Goal: Task Accomplishment & Management: Complete application form

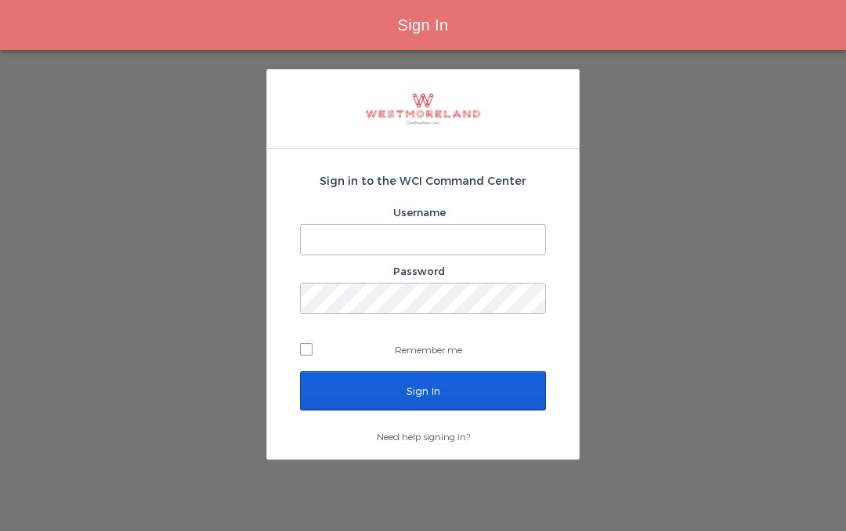
type input "Ibelfor@westmoreland.nyc"
click at [435, 382] on input "Sign In" at bounding box center [423, 390] width 246 height 39
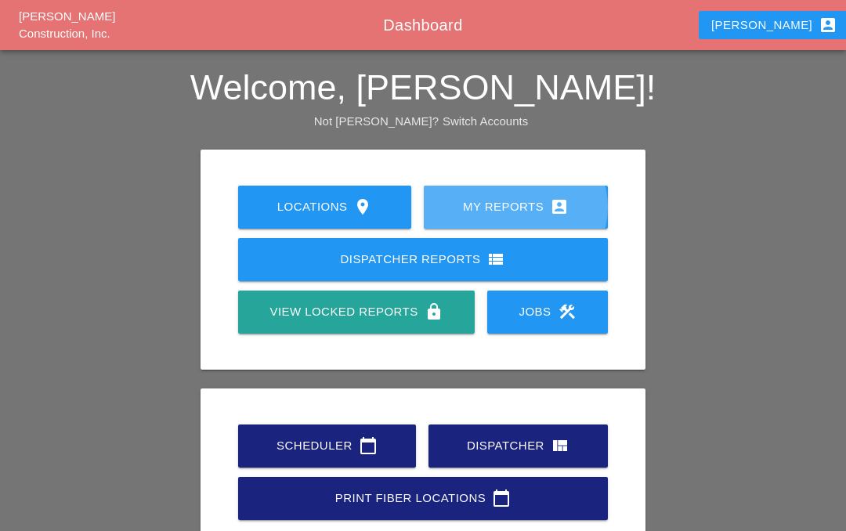
click at [525, 211] on div "My Reports account_box" at bounding box center [516, 206] width 134 height 19
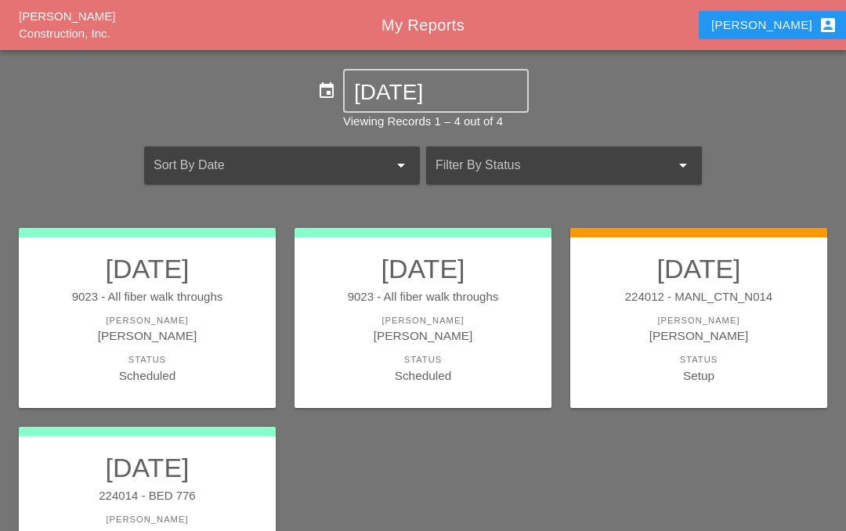
click at [155, 305] on link "08/22/2025 9023 - All fiber walk throughs Foreman Iwan Belfor Status Scheduled" at bounding box center [147, 319] width 226 height 132
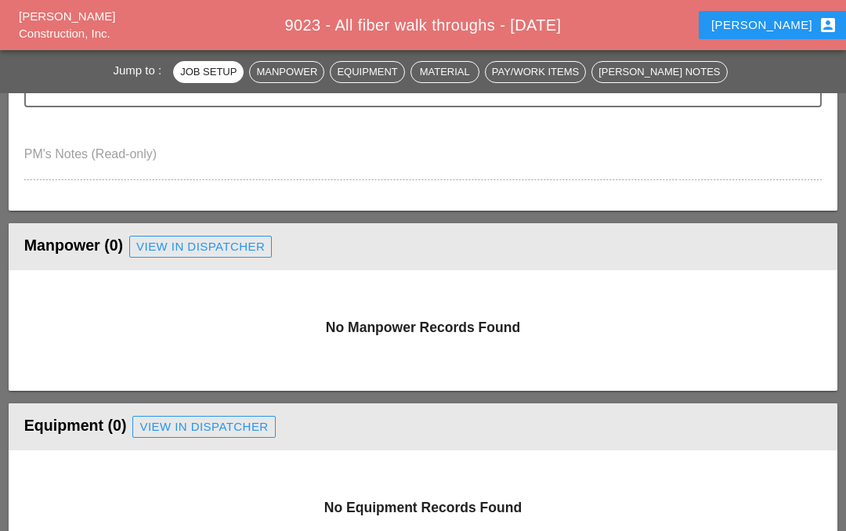
click at [230, 238] on div "View in Dispatcher" at bounding box center [200, 247] width 128 height 18
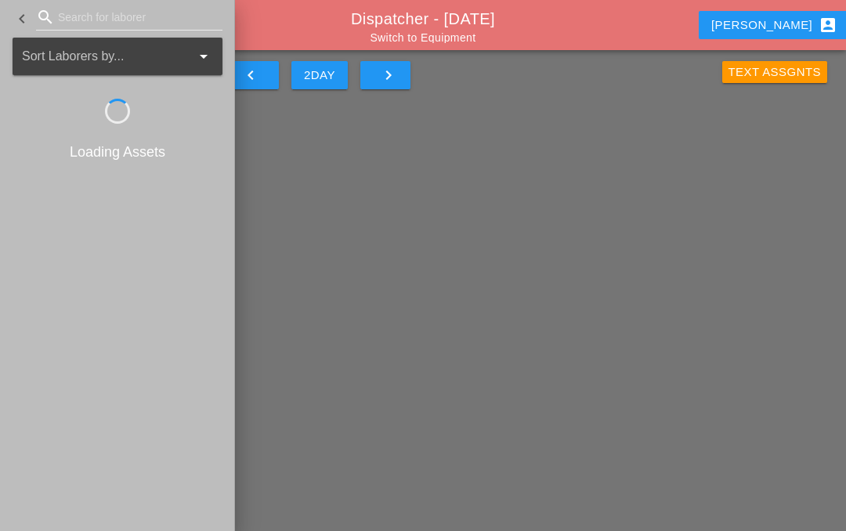
scroll to position [68, 0]
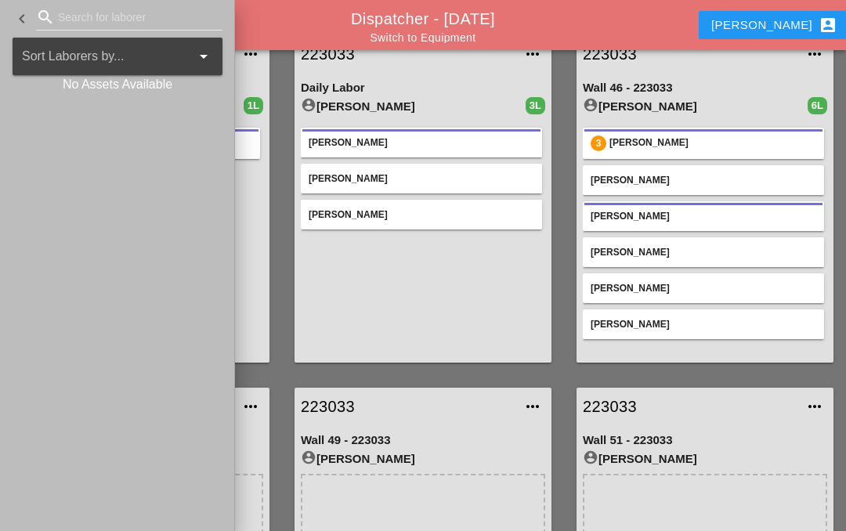
click at [42, 16] on icon "search" at bounding box center [45, 17] width 19 height 19
click at [49, 26] on icon "search" at bounding box center [45, 17] width 19 height 19
type input "[PERSON_NAME]"
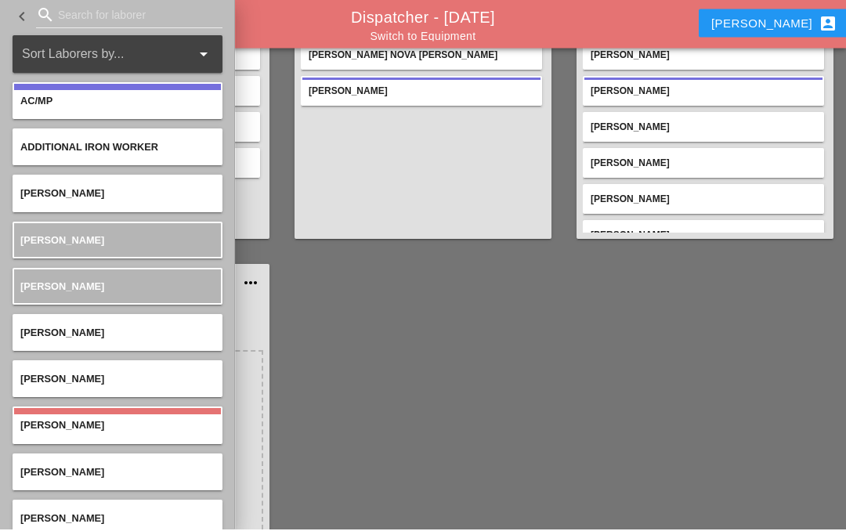
scroll to position [1247, 0]
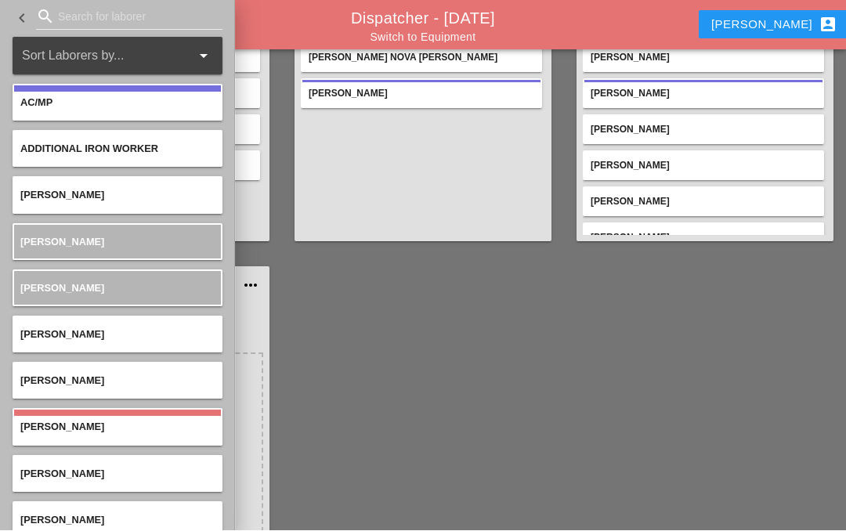
click at [50, 5] on div "search" at bounding box center [129, 17] width 186 height 25
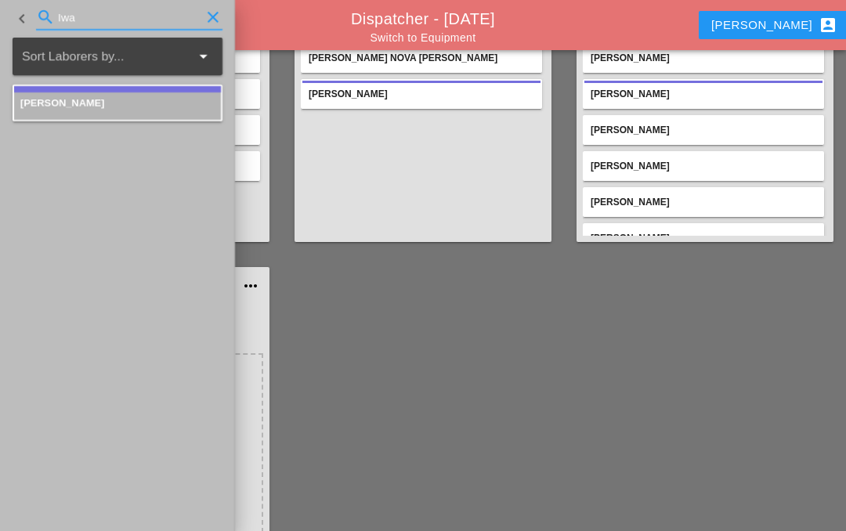
type input "Iwa"
click at [139, 108] on div "[PERSON_NAME]" at bounding box center [117, 103] width 194 height 15
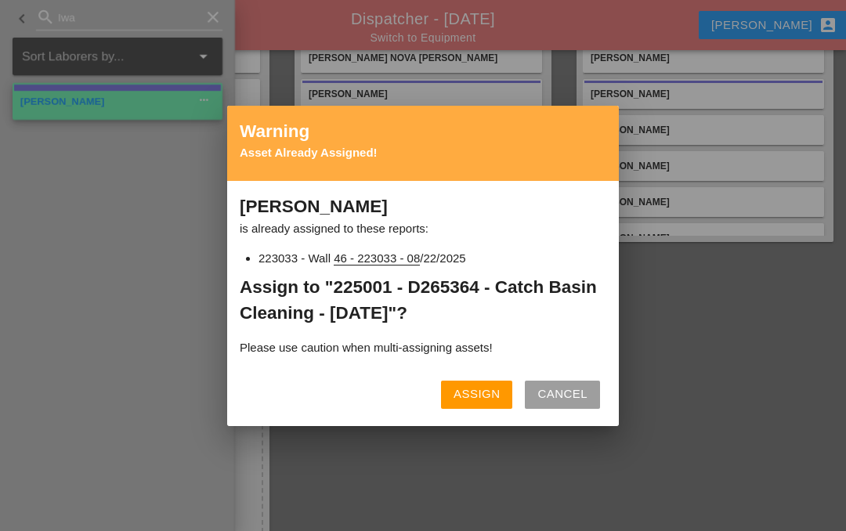
click at [478, 403] on div "Assign" at bounding box center [477, 394] width 46 height 18
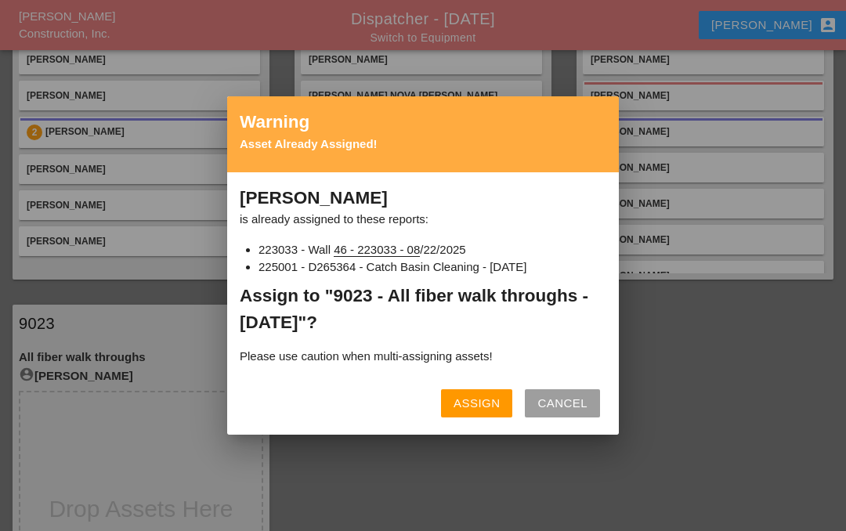
click at [485, 413] on div "Assign" at bounding box center [477, 404] width 46 height 18
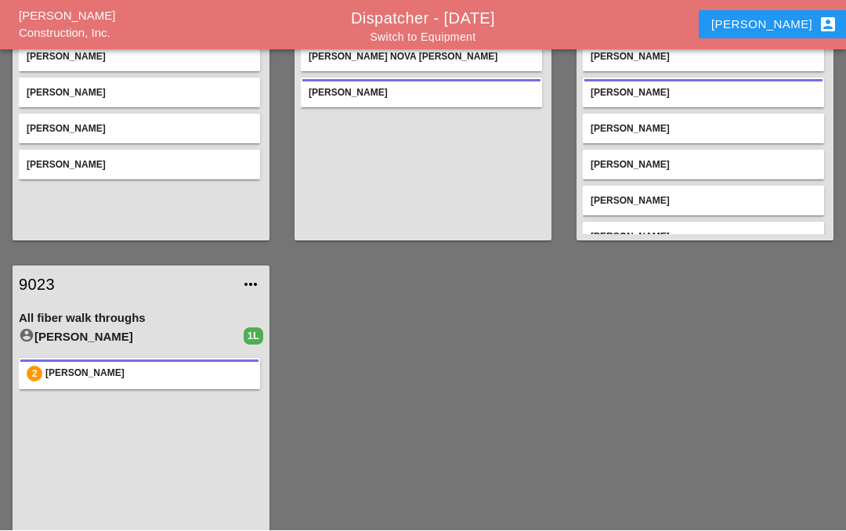
scroll to position [1284, 0]
click at [52, 274] on link "9023" at bounding box center [125, 286] width 213 height 24
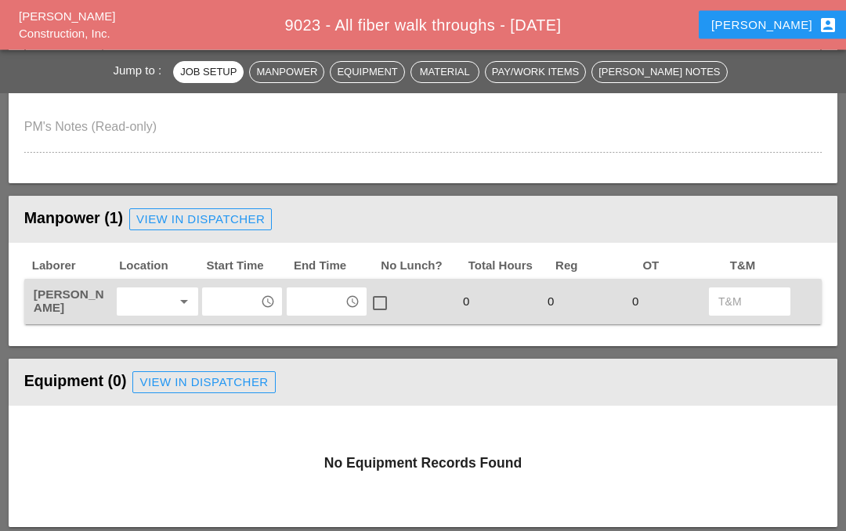
scroll to position [572, 0]
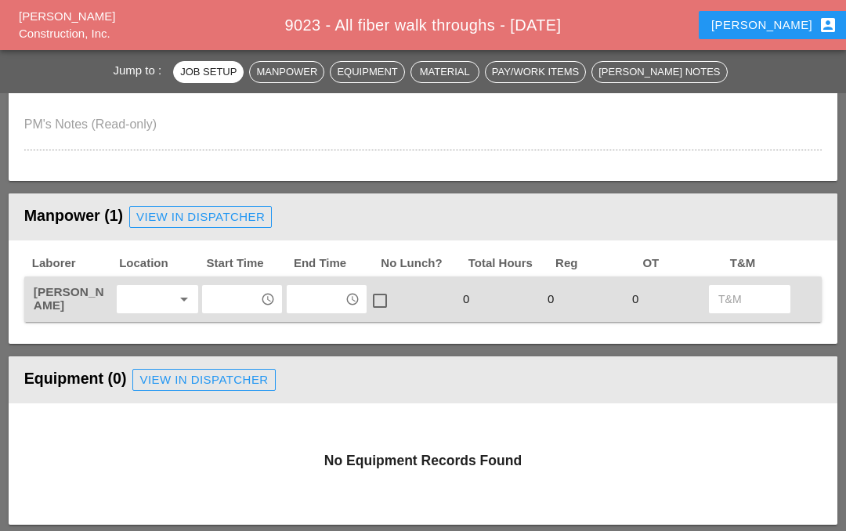
click at [186, 290] on icon "arrow_drop_down" at bounding box center [184, 299] width 19 height 19
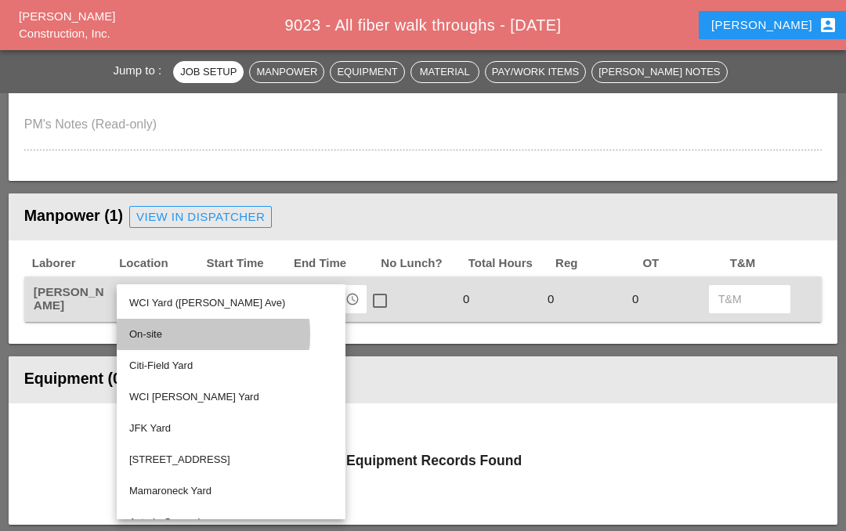
click at [141, 333] on div "On-site" at bounding box center [231, 334] width 204 height 19
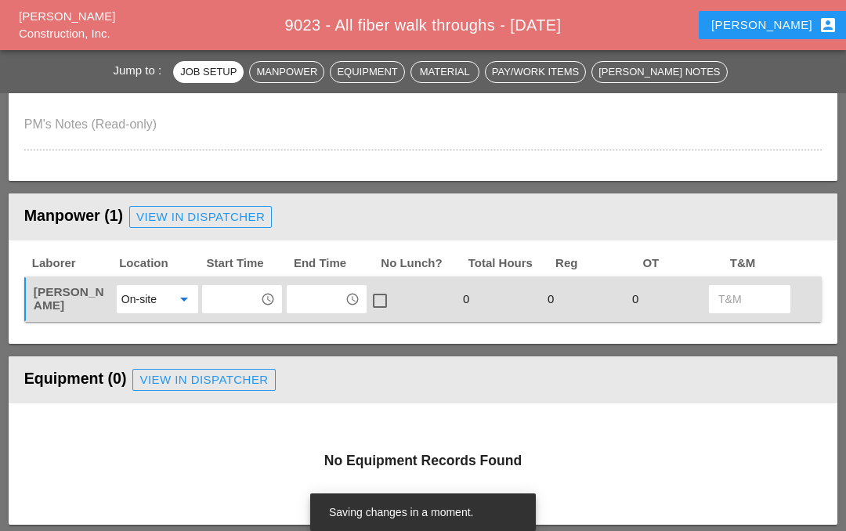
click at [181, 295] on icon "arrow_drop_down" at bounding box center [184, 299] width 19 height 19
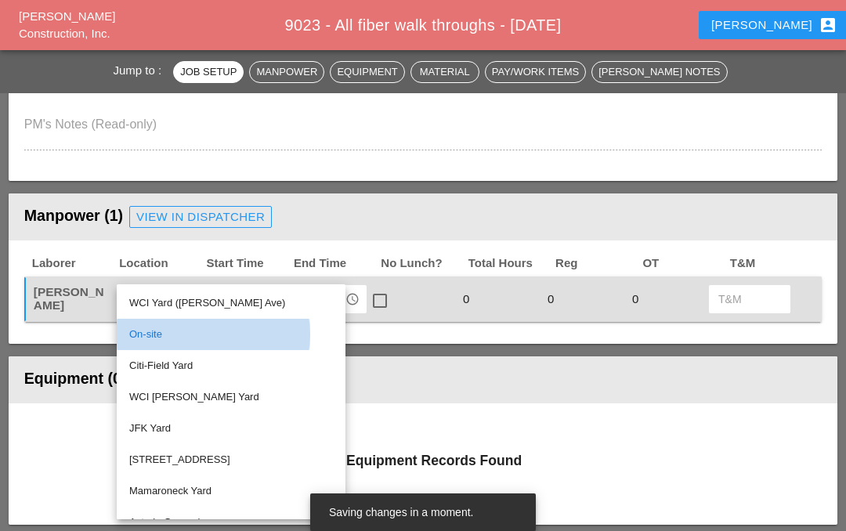
click at [209, 335] on div "On-site" at bounding box center [231, 334] width 204 height 19
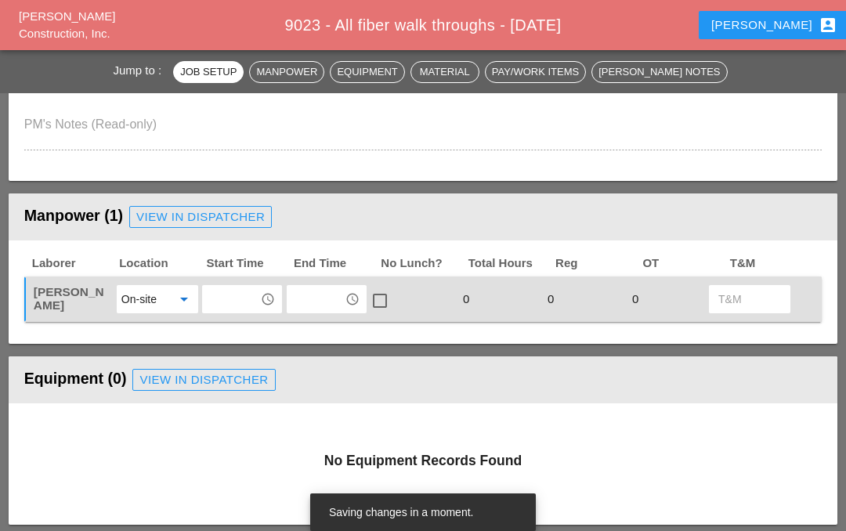
click at [277, 298] on div "access_time" at bounding box center [268, 299] width 19 height 19
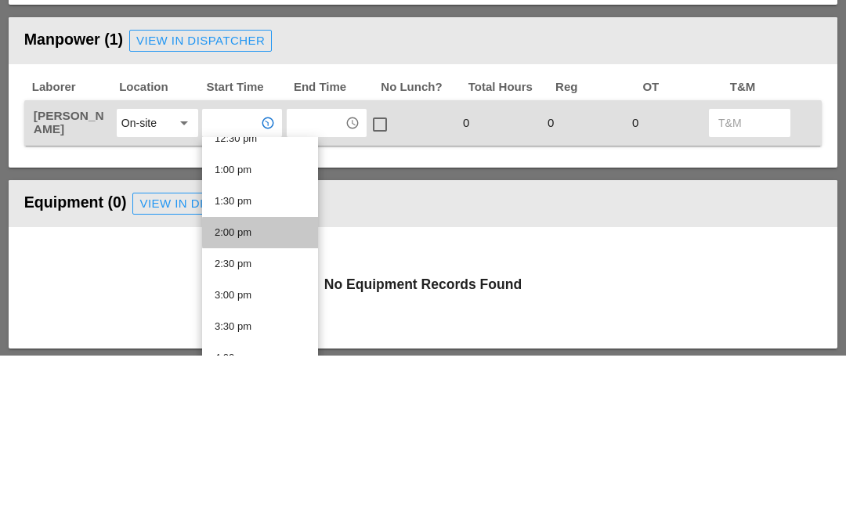
scroll to position [794, 0]
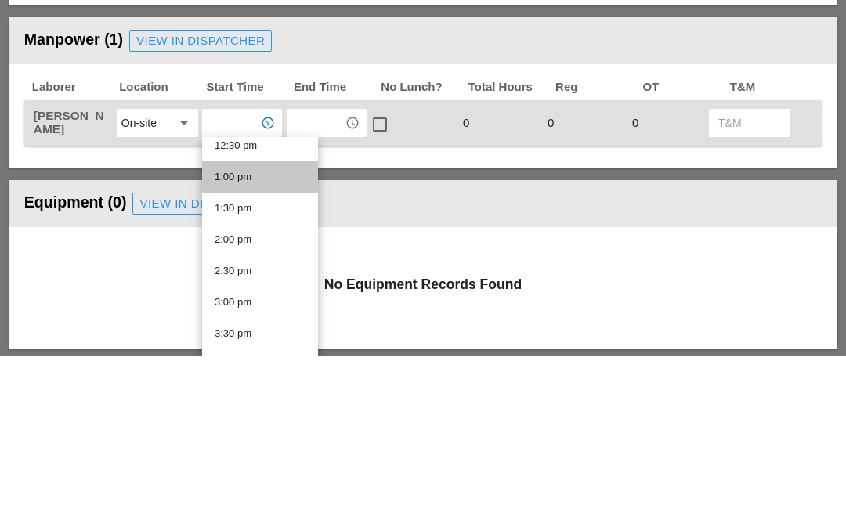
click at [267, 344] on div "1:00 pm" at bounding box center [260, 353] width 91 height 19
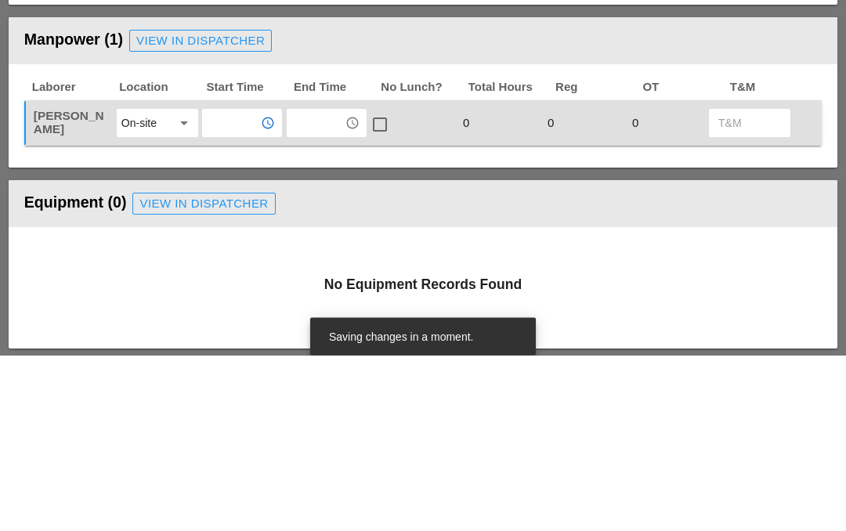
click at [339, 287] on input "text" at bounding box center [315, 299] width 49 height 25
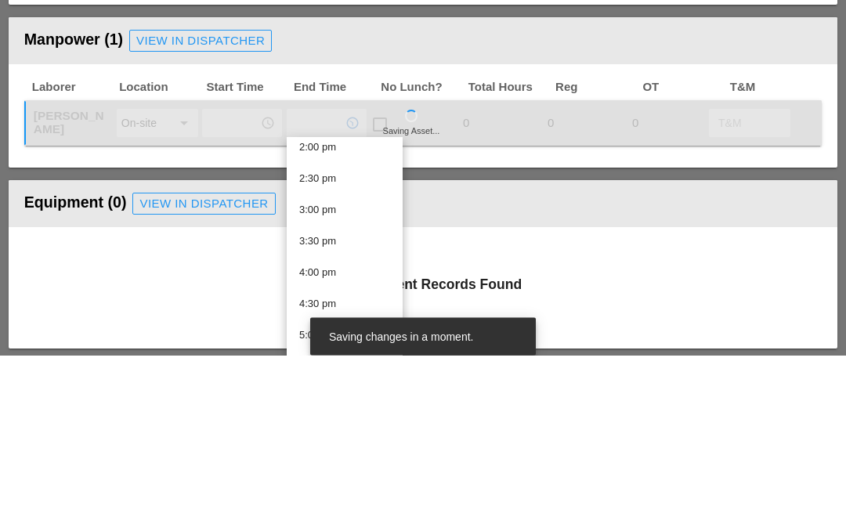
scroll to position [892, 0]
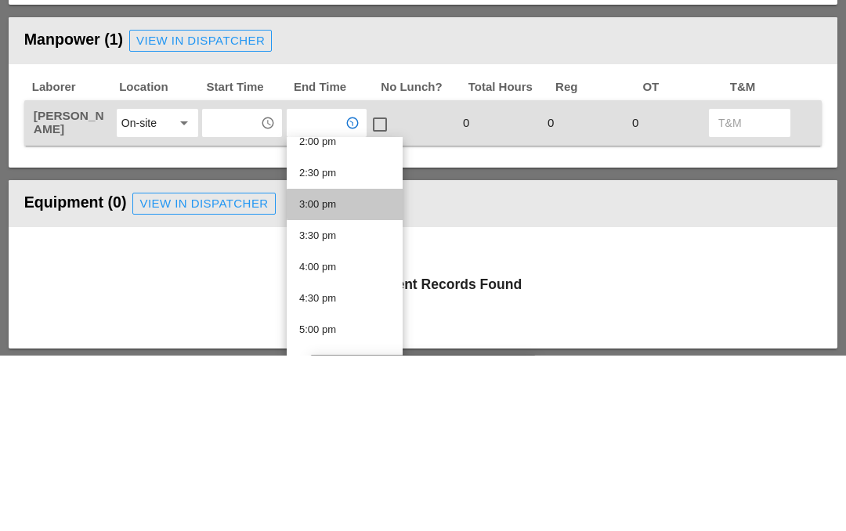
click at [356, 371] on div "3:00 pm" at bounding box center [344, 380] width 91 height 19
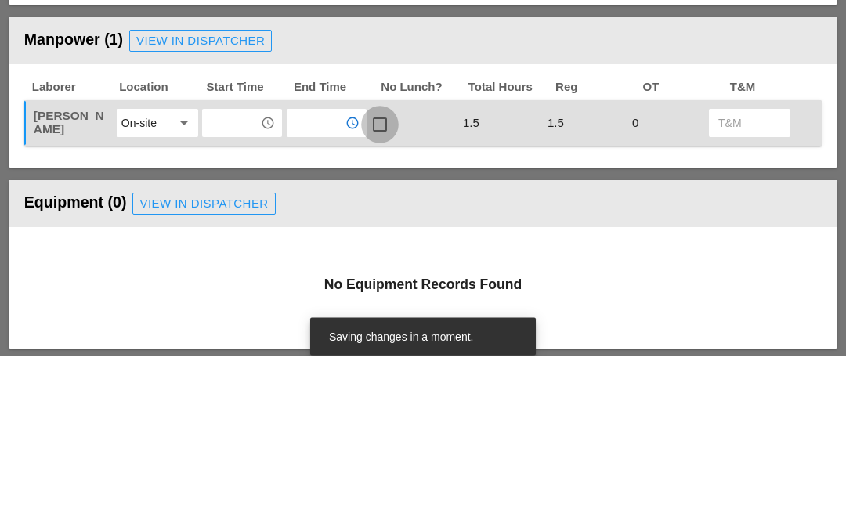
click at [391, 288] on div at bounding box center [380, 301] width 27 height 27
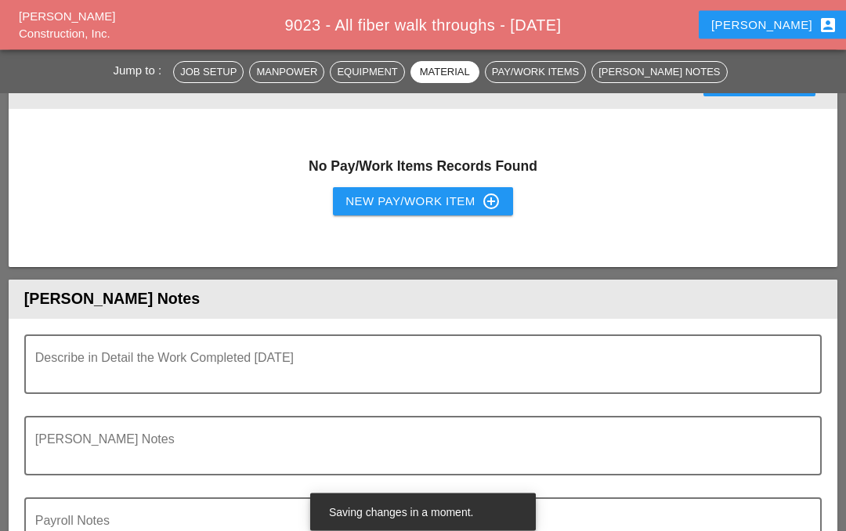
scroll to position [1265, 0]
click at [159, 352] on div "Describe in Detail the Work Completed [DATE]" at bounding box center [416, 364] width 763 height 56
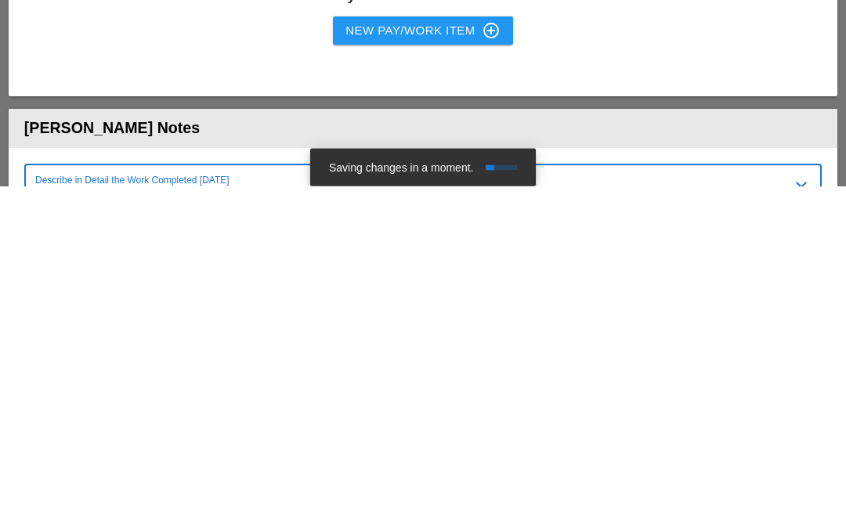
scroll to position [708, 0]
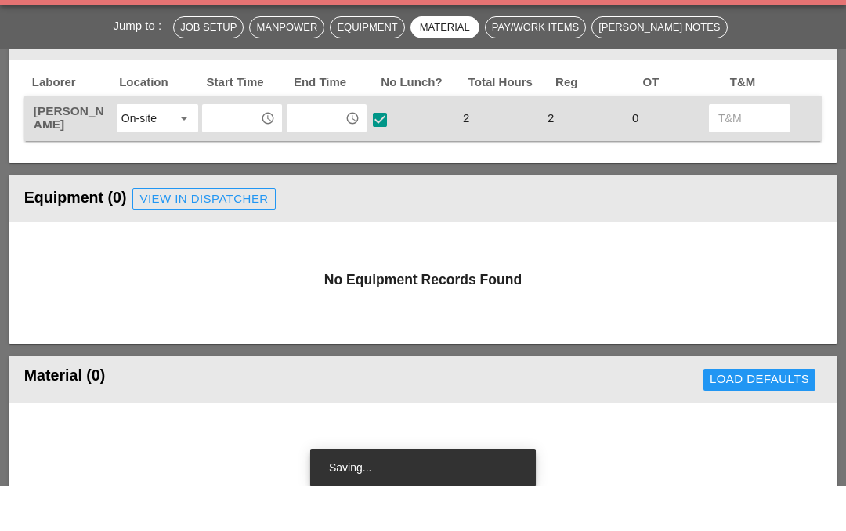
type textarea "222-15 Northern Blvd. 525115"
click at [255, 150] on input "text" at bounding box center [231, 162] width 49 height 25
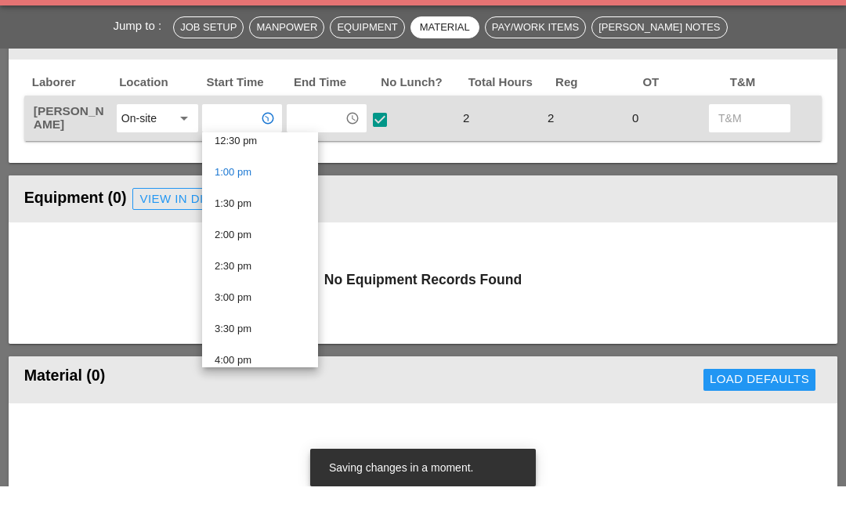
type input "1:00 pm"
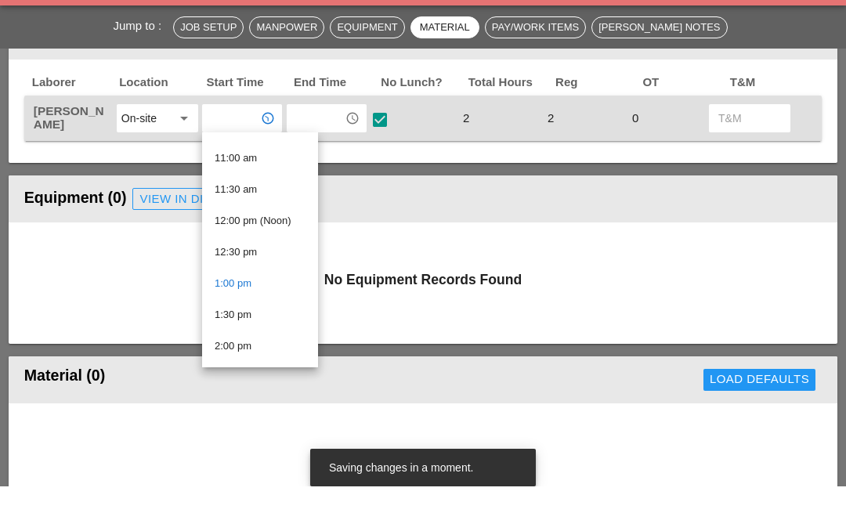
scroll to position [676, 0]
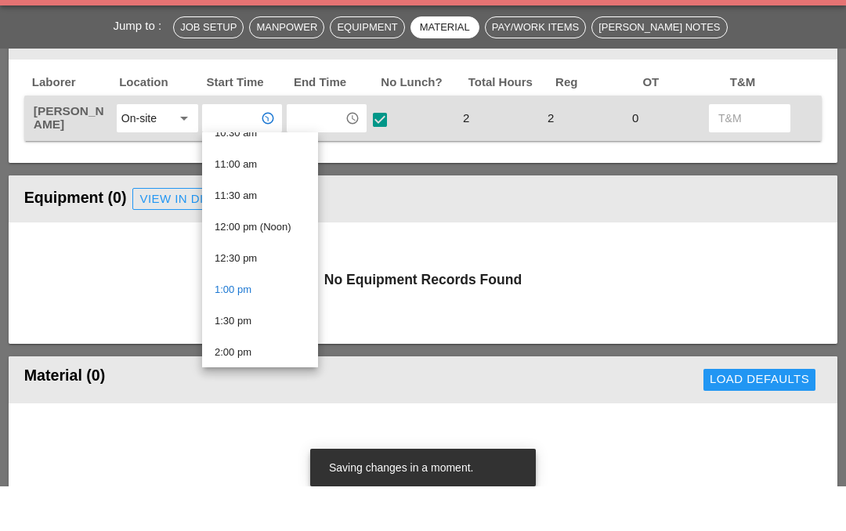
click at [264, 200] on div "11:00 am" at bounding box center [260, 209] width 91 height 19
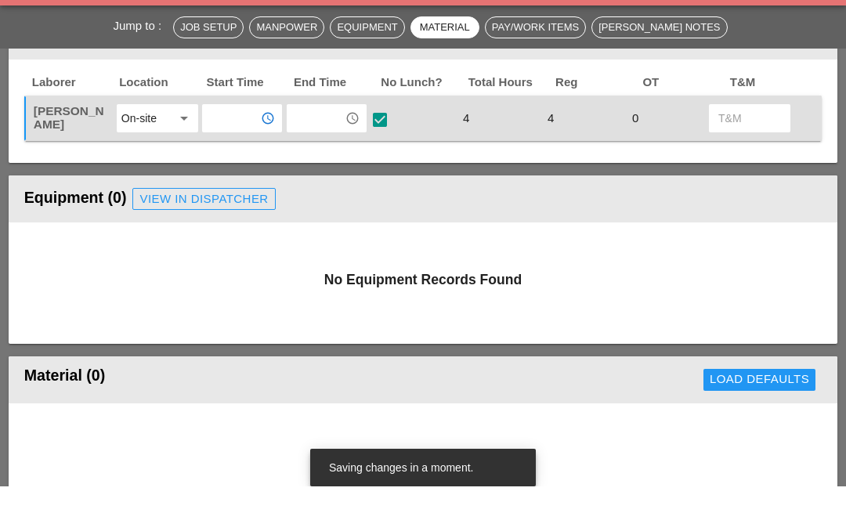
click at [315, 150] on input "text" at bounding box center [315, 162] width 49 height 25
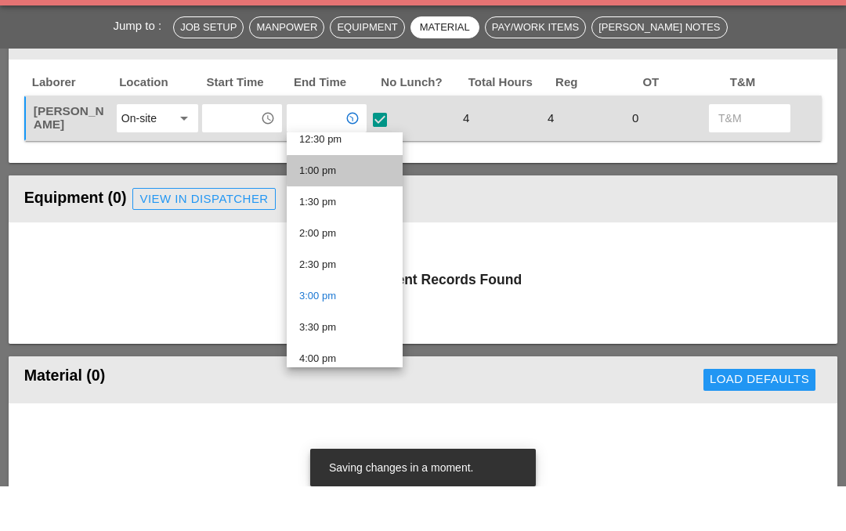
scroll to position [793, 0]
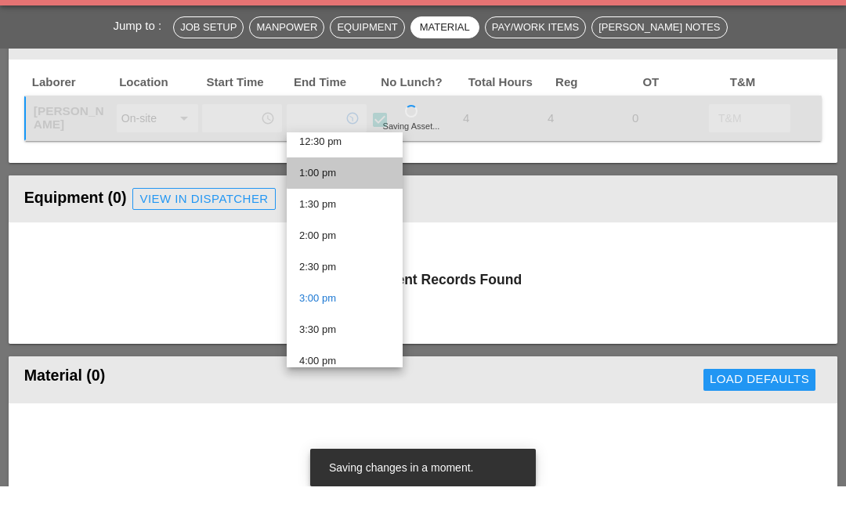
click at [351, 208] on div "1:00 pm" at bounding box center [344, 217] width 91 height 19
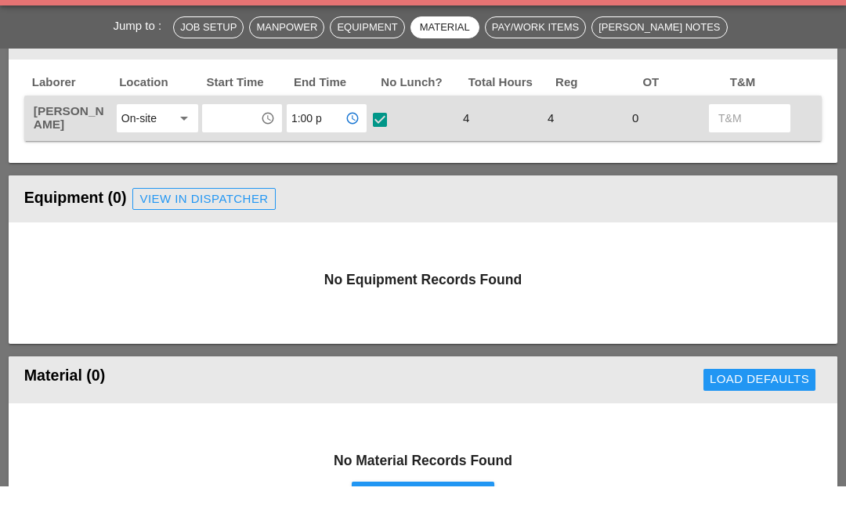
scroll to position [0, 0]
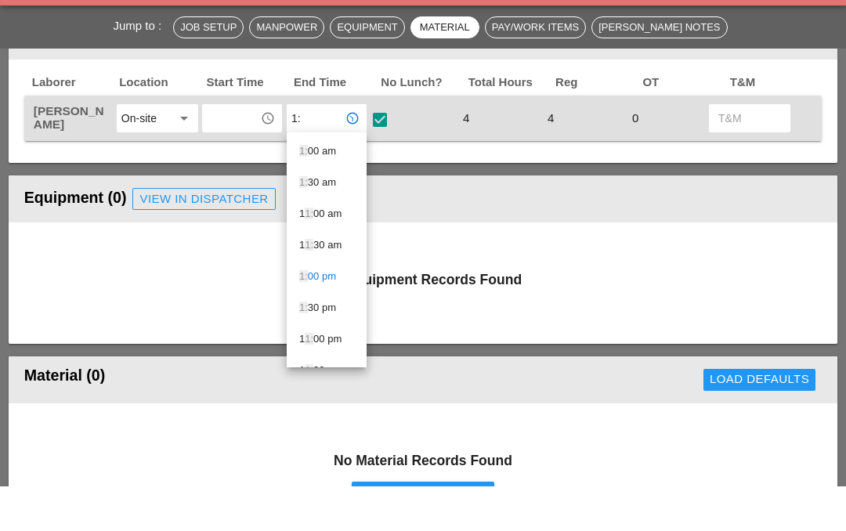
type input "1"
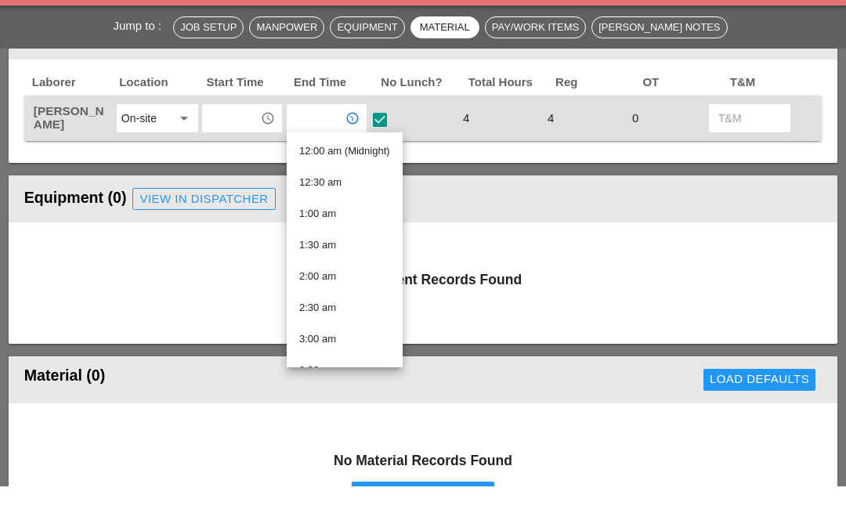
click at [492, 228] on div "Equipment (0) View in Dispatcher" at bounding box center [423, 243] width 798 height 31
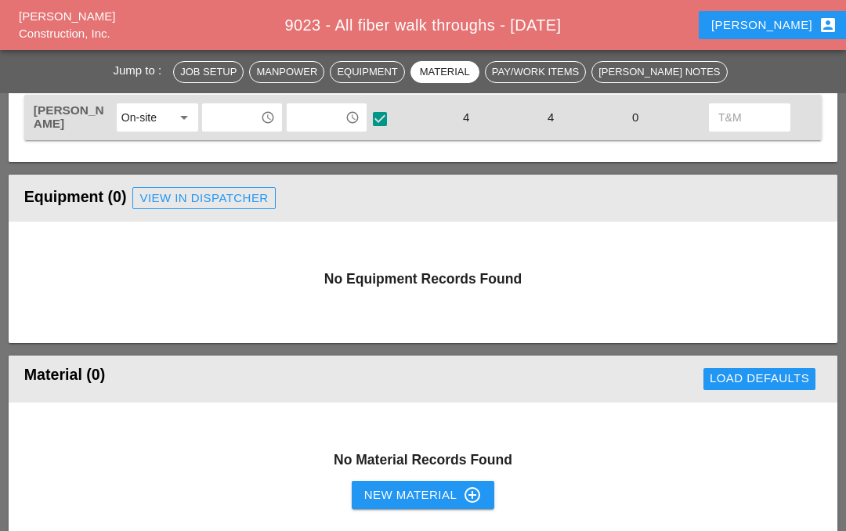
click at [328, 110] on input "text" at bounding box center [315, 117] width 49 height 25
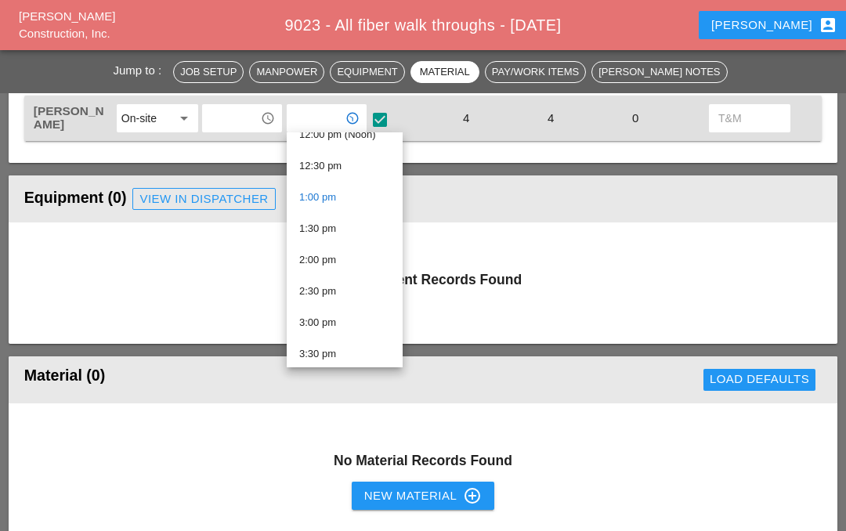
scroll to position [767, 0]
click at [349, 190] on div "1:00 pm" at bounding box center [344, 199] width 91 height 19
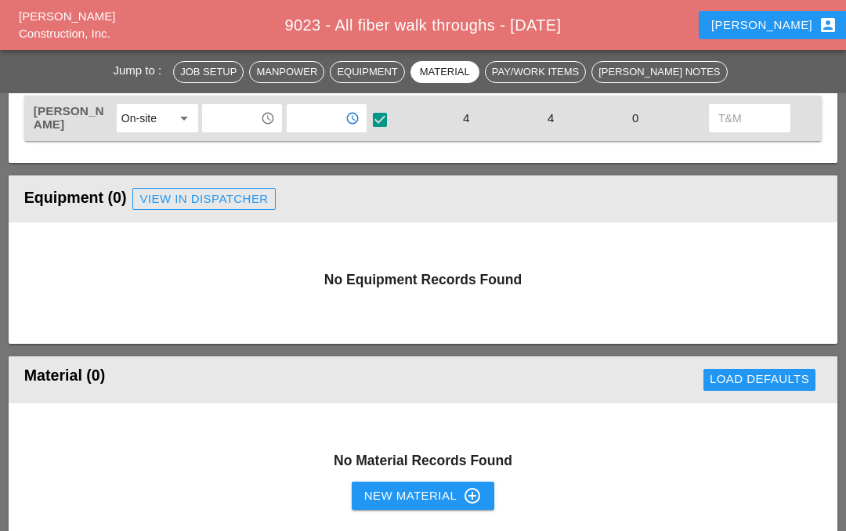
click at [537, 230] on div "No Equipment Records Found" at bounding box center [423, 283] width 829 height 121
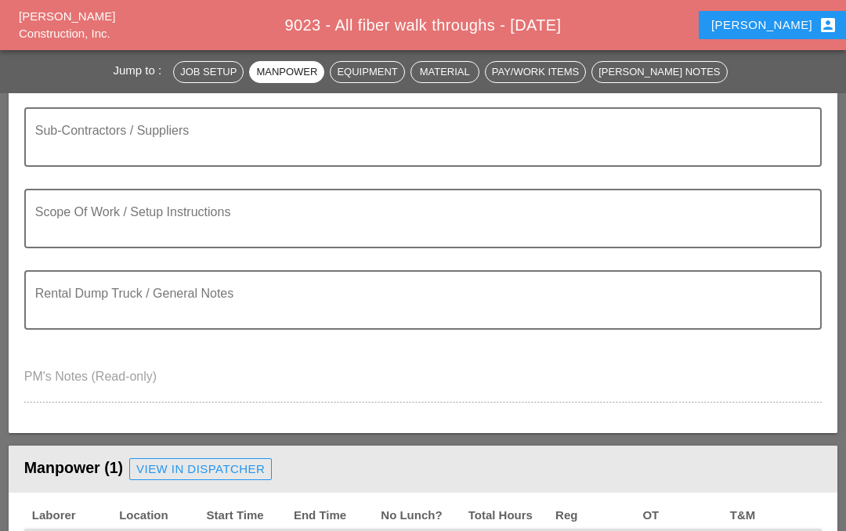
scroll to position [308, 0]
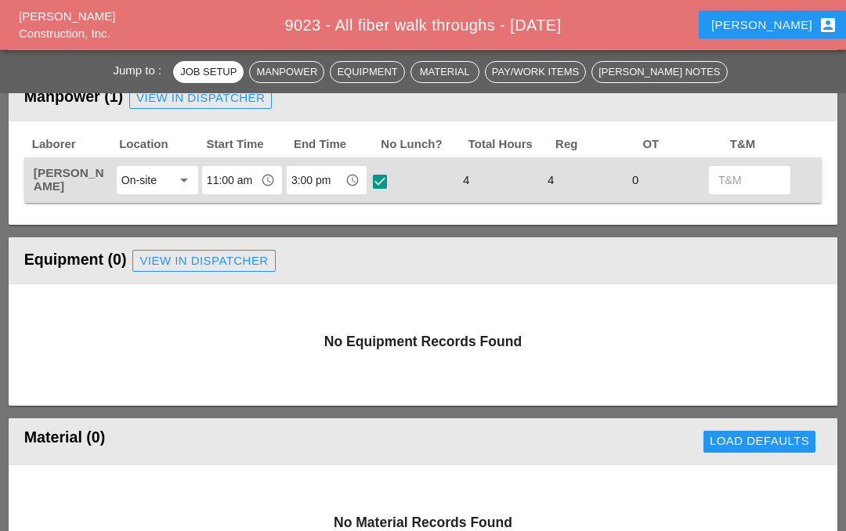
scroll to position [699, 0]
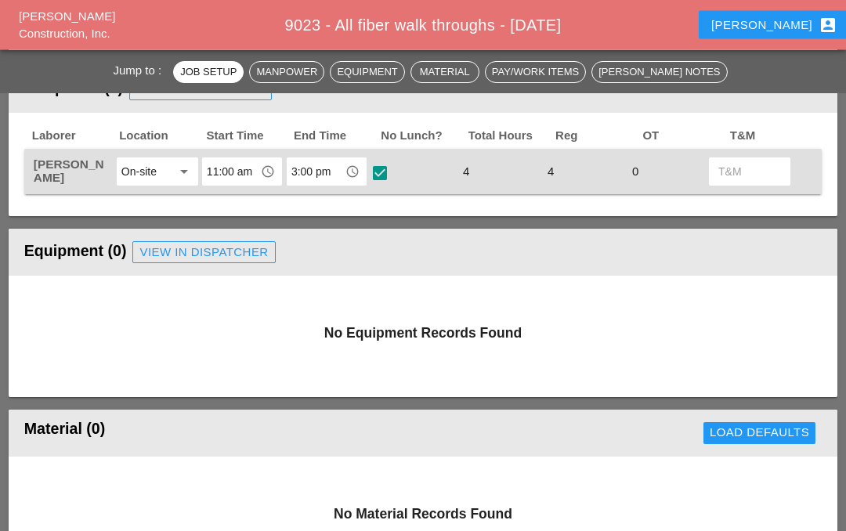
click at [320, 168] on input "3:00 pm" at bounding box center [315, 172] width 49 height 25
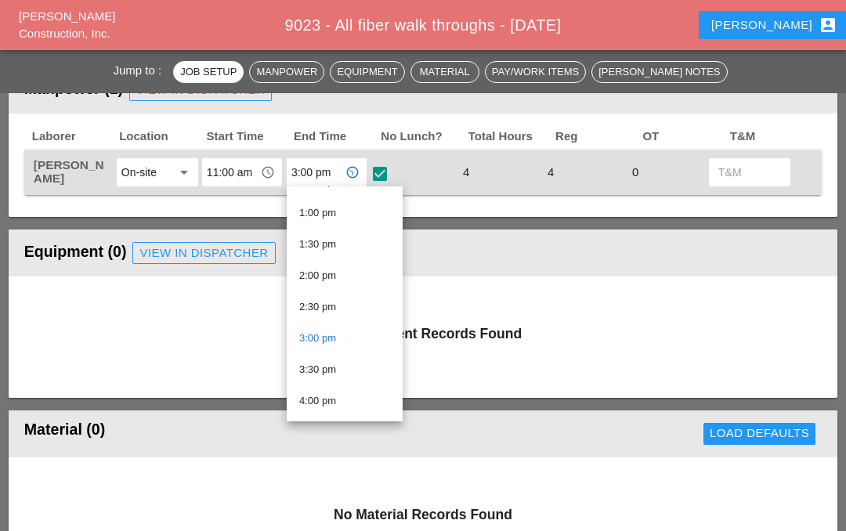
scroll to position [808, 0]
click at [351, 210] on div "1:00 pm" at bounding box center [344, 212] width 91 height 19
type input "1:00 pm"
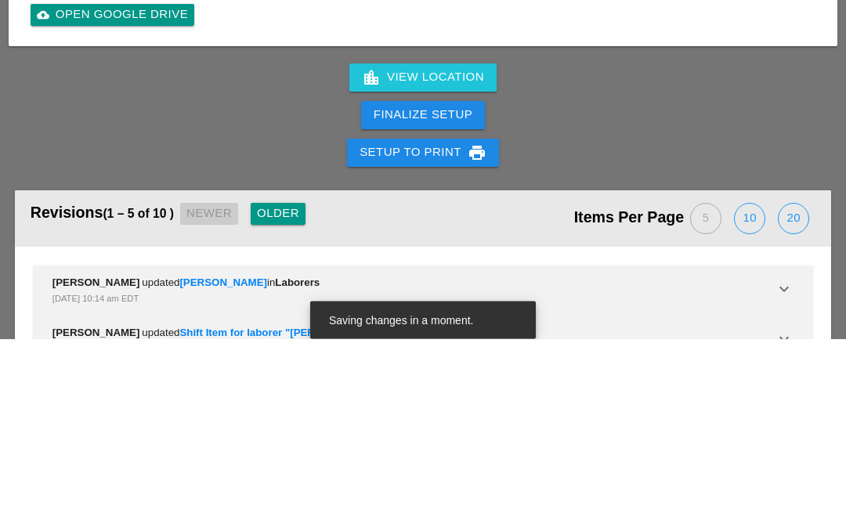
click at [467, 299] on div "Finalize Setup" at bounding box center [423, 308] width 99 height 18
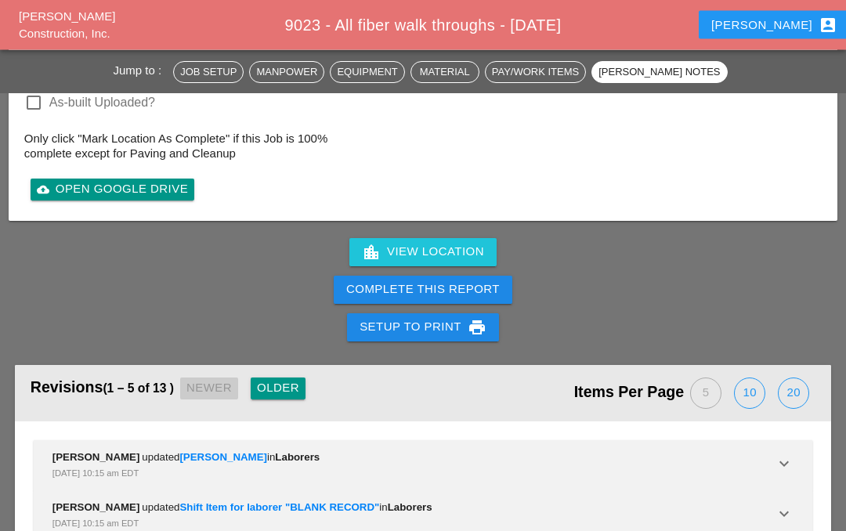
scroll to position [1876, 0]
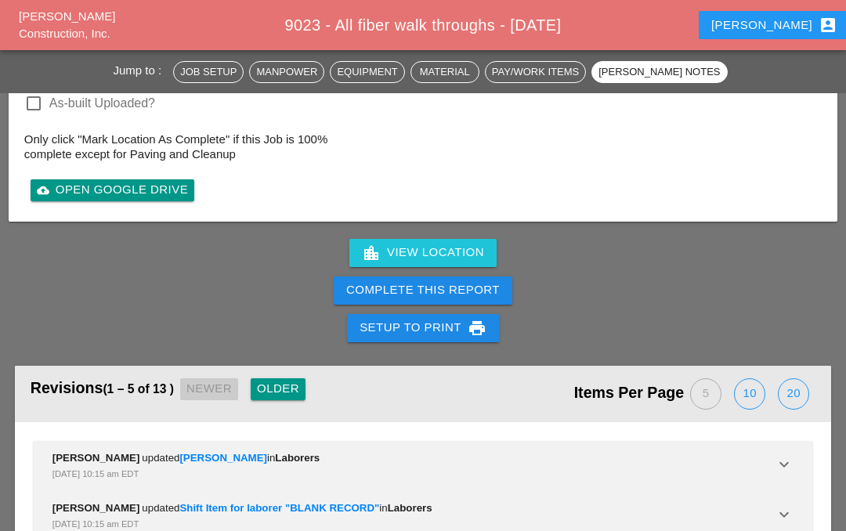
click at [490, 293] on div "Complete This Report" at bounding box center [423, 290] width 154 height 18
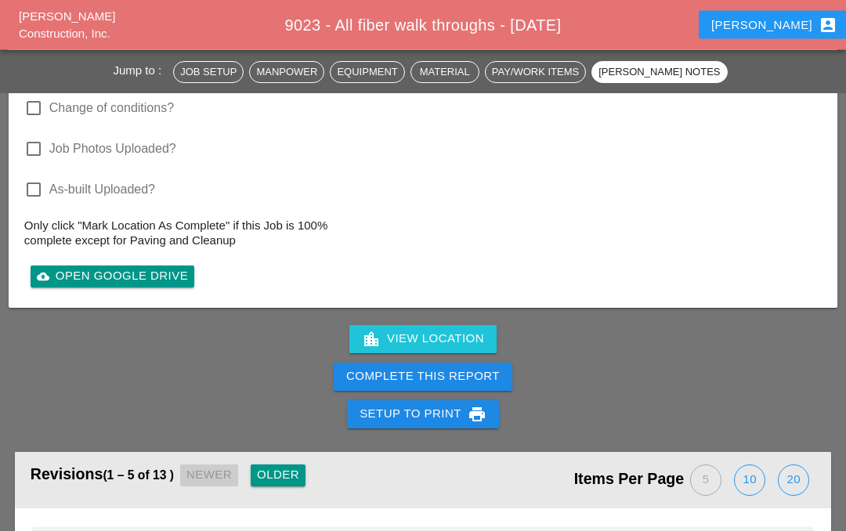
scroll to position [1792, 0]
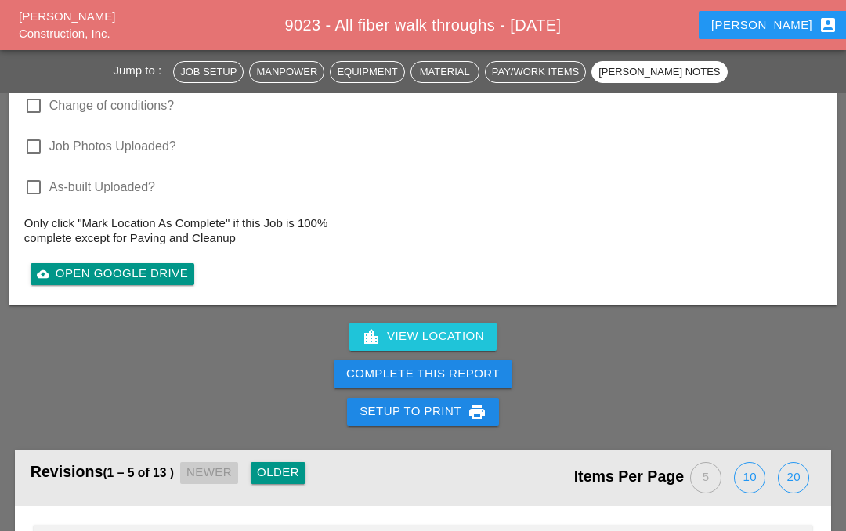
click at [479, 369] on div "Complete This Report" at bounding box center [423, 374] width 154 height 18
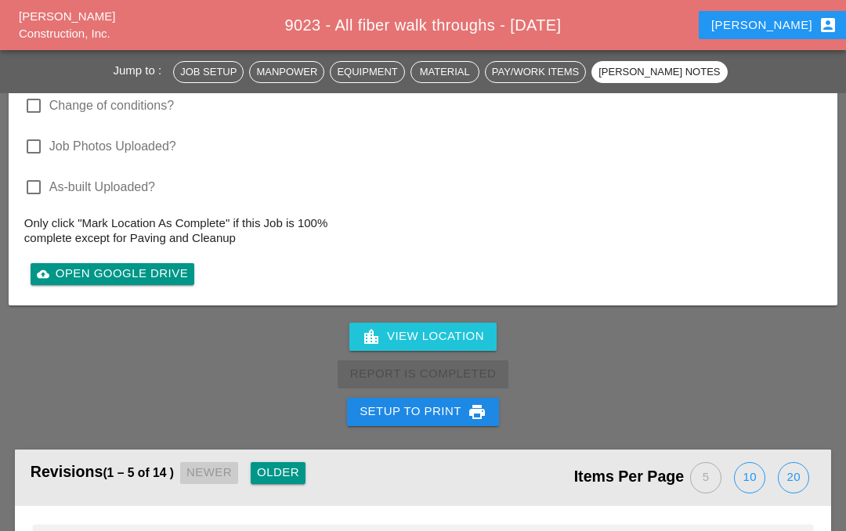
click at [784, 21] on div "Iwan account_box" at bounding box center [774, 25] width 126 height 19
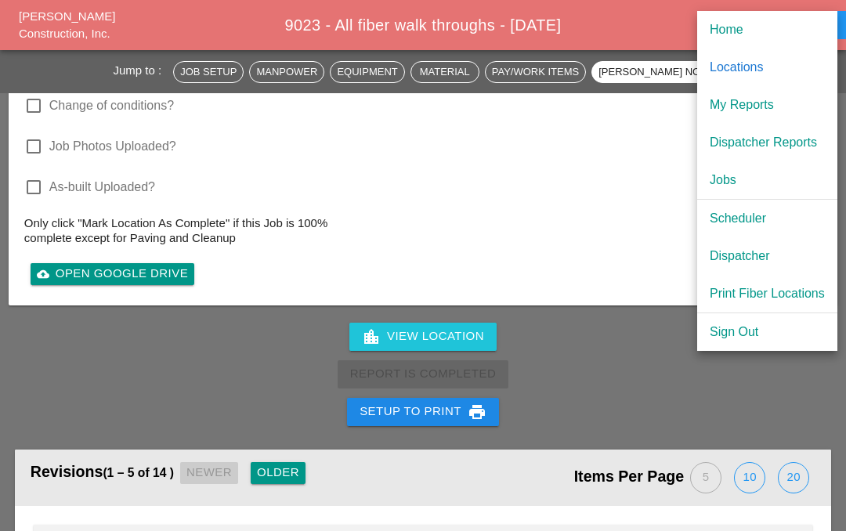
click at [773, 105] on div "My Reports" at bounding box center [767, 105] width 115 height 19
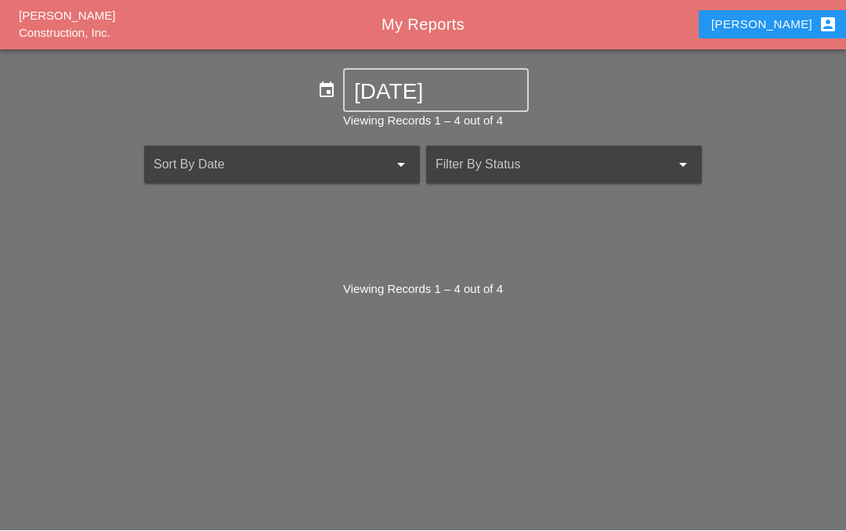
scroll to position [69, 0]
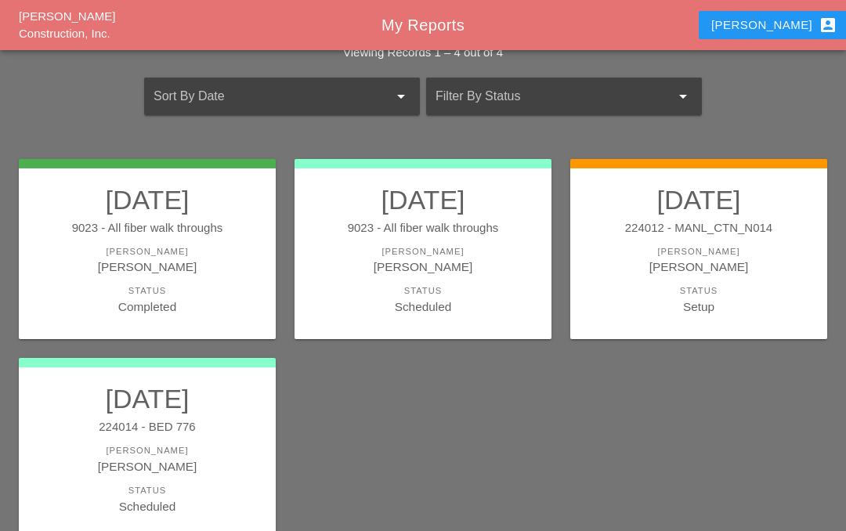
click at [432, 266] on div "[PERSON_NAME]" at bounding box center [423, 267] width 226 height 18
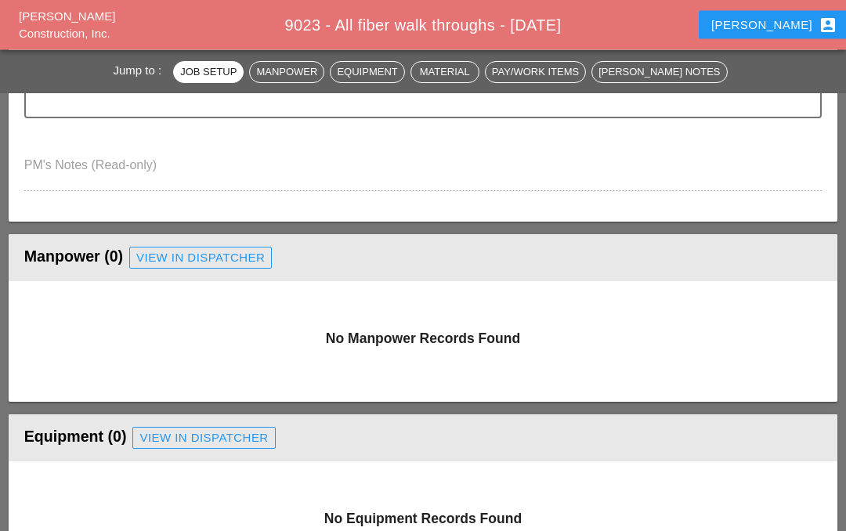
scroll to position [531, 0]
click at [233, 259] on div "View in Dispatcher" at bounding box center [200, 258] width 128 height 18
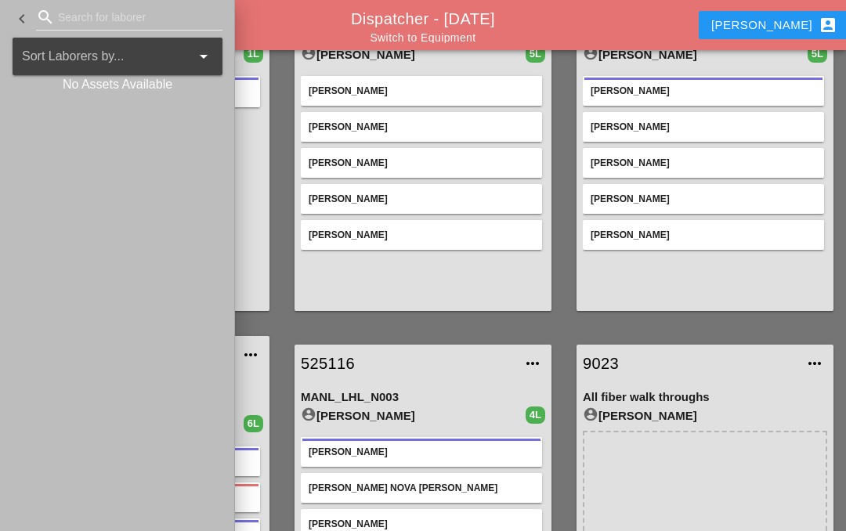
scroll to position [487, 0]
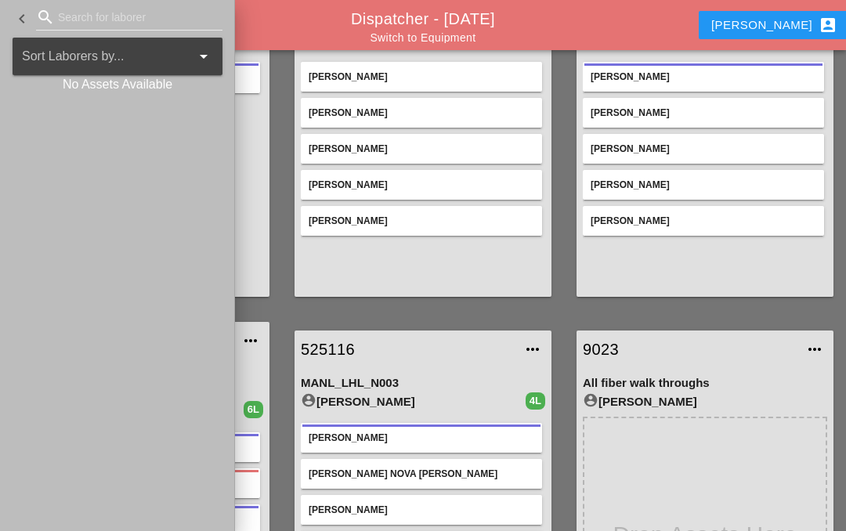
click at [58, 13] on input "Search for laborer" at bounding box center [129, 17] width 143 height 25
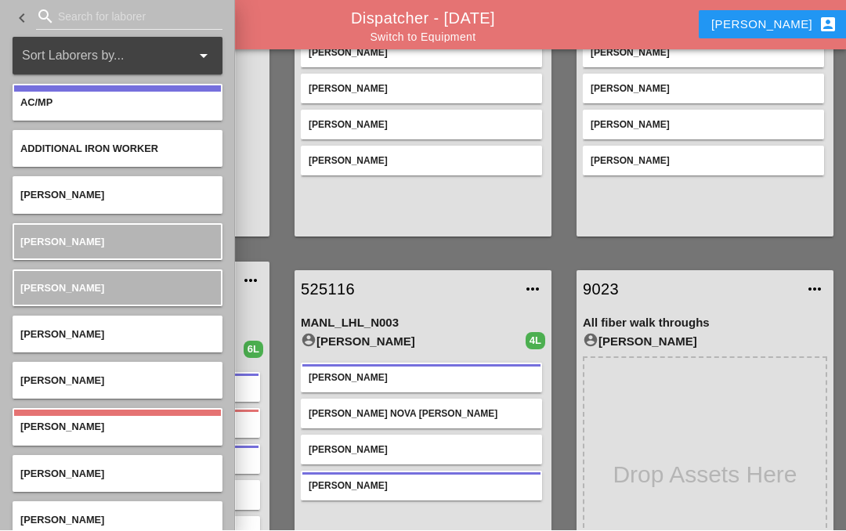
scroll to position [545, 0]
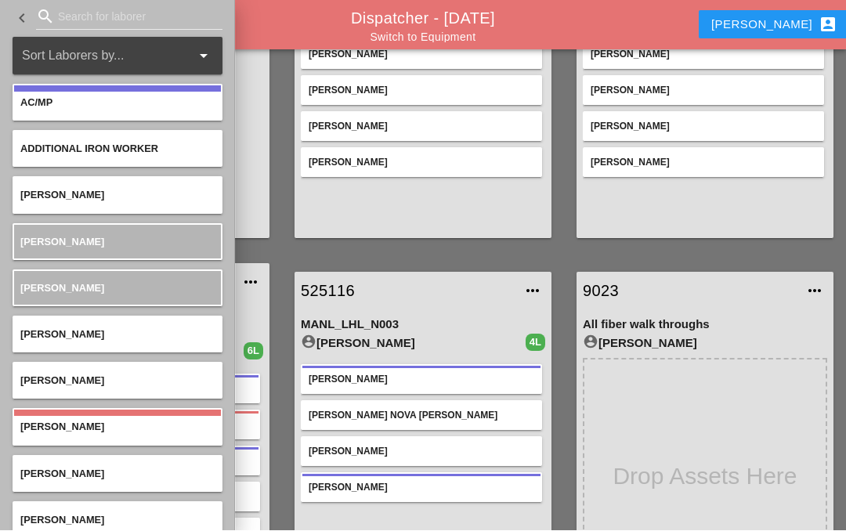
click at [52, 9] on icon "search" at bounding box center [45, 17] width 19 height 19
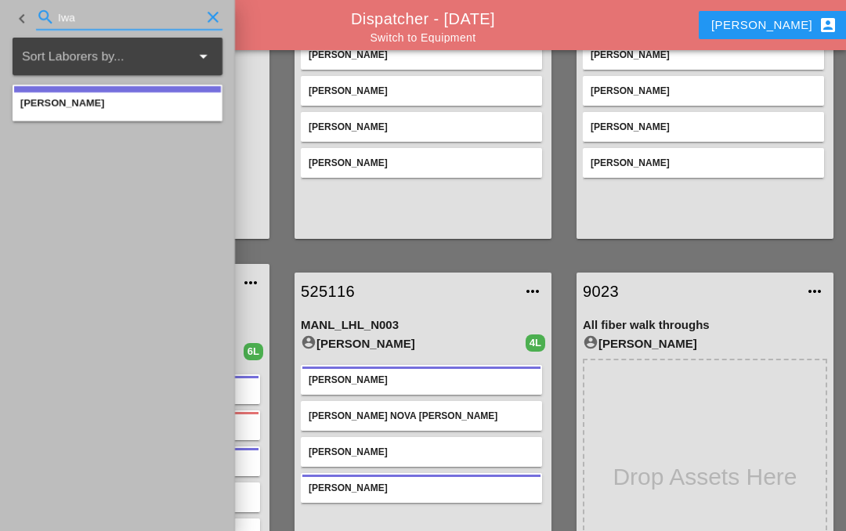
type input "Iwa"
click at [162, 175] on aside "keyboard_arrow_left search Iwa clear Sort Laborers by... arrow_drop_down Iwan B…" at bounding box center [117, 265] width 235 height 531
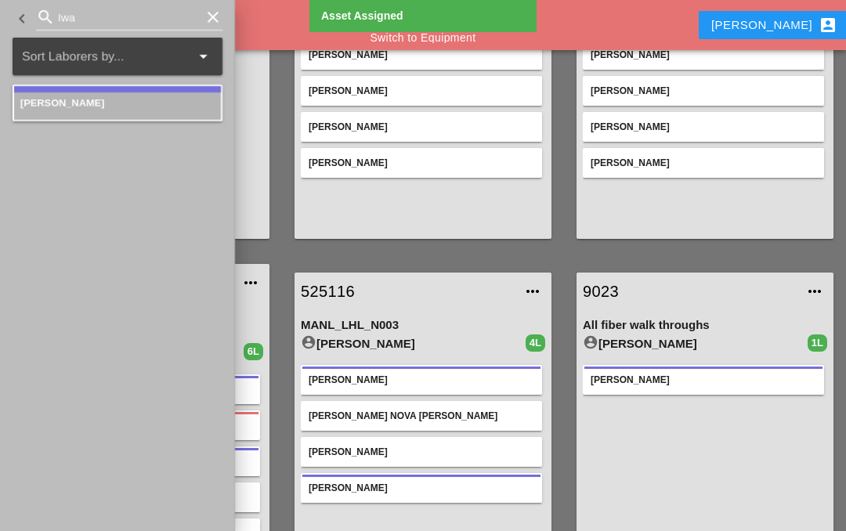
click at [617, 280] on link "9023" at bounding box center [689, 292] width 213 height 24
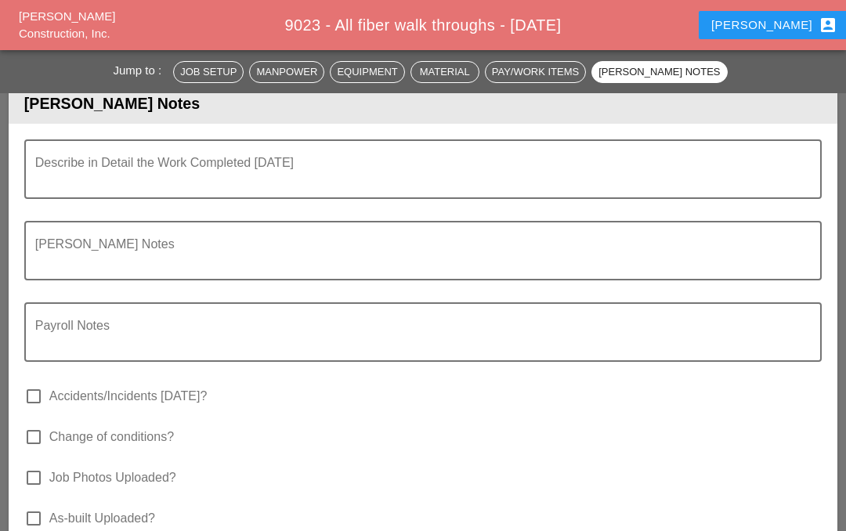
scroll to position [1460, 0]
click at [186, 172] on textarea "Describe in Detail the Work Completed Today" at bounding box center [416, 180] width 763 height 38
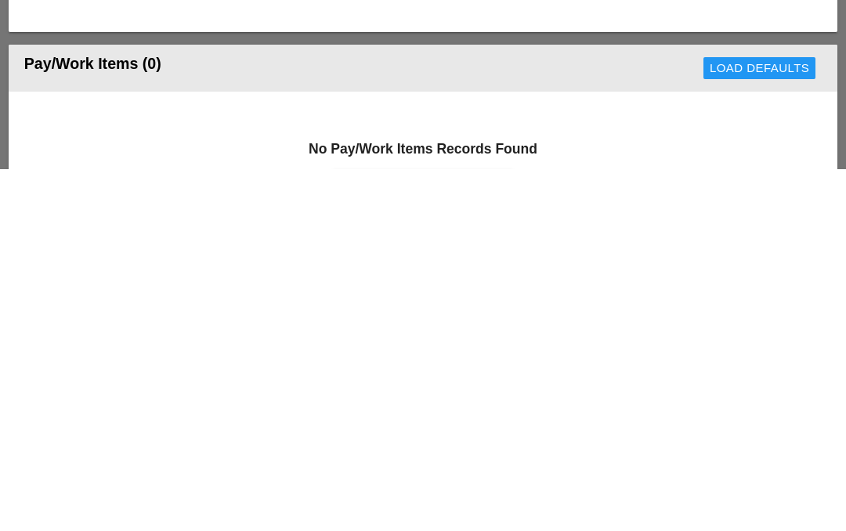
scroll to position [678, 0]
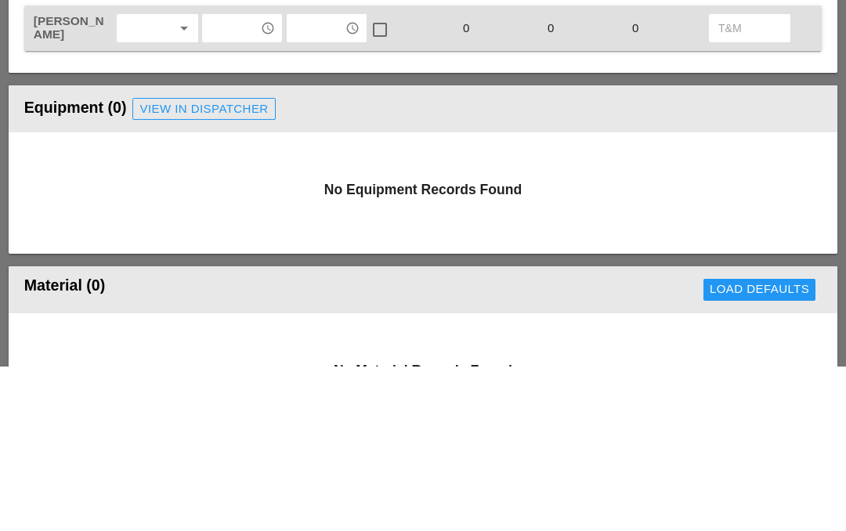
type textarea "Bldg [STREET_ADDRESS]. 525-115."
click at [178, 184] on icon "arrow_drop_down" at bounding box center [184, 193] width 19 height 19
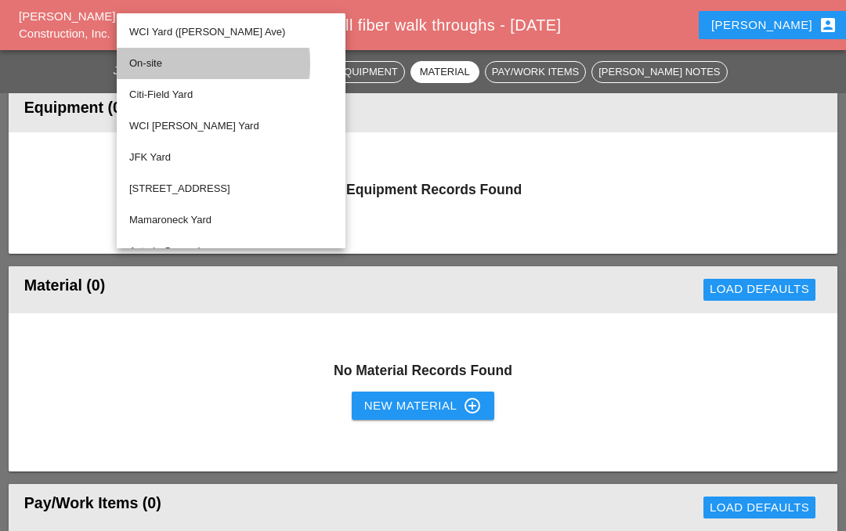
click at [219, 65] on div "On-site" at bounding box center [231, 63] width 204 height 19
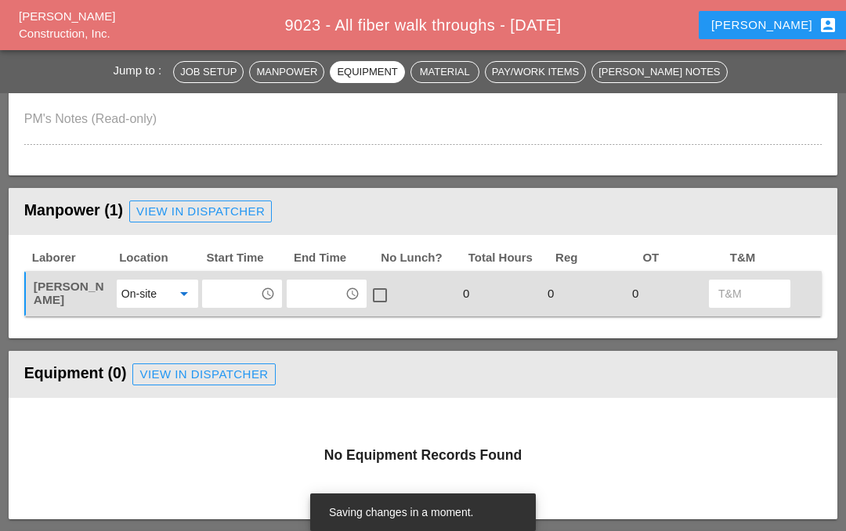
click at [270, 291] on icon "access_time" at bounding box center [268, 294] width 14 height 14
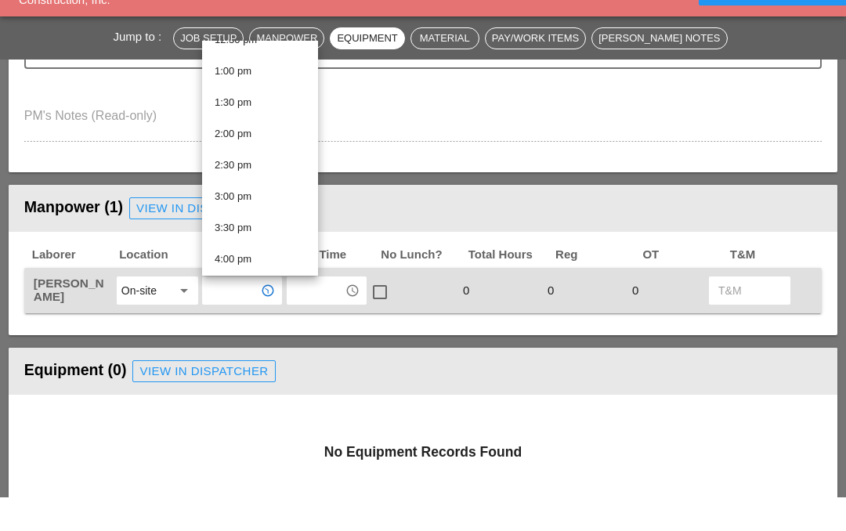
scroll to position [772, 0]
click at [270, 127] on div "1:00 pm" at bounding box center [260, 136] width 91 height 19
type input "1:00 pm"
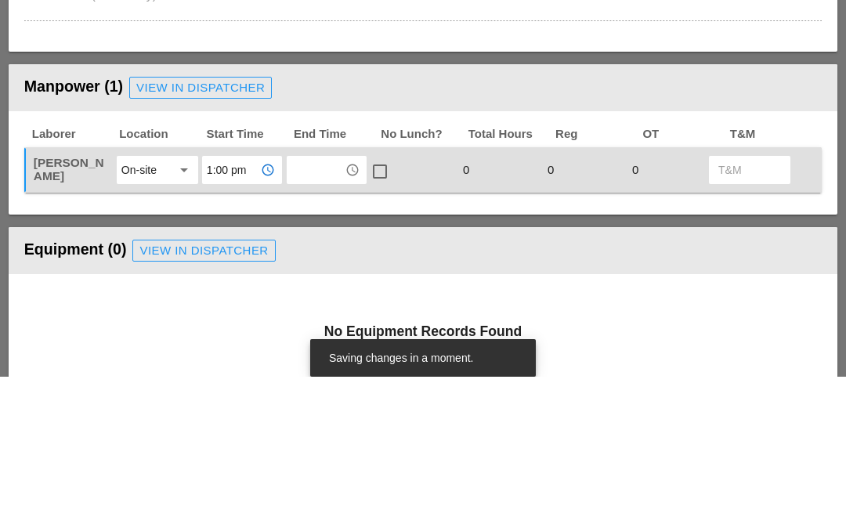
click at [317, 312] on input "text" at bounding box center [315, 324] width 49 height 25
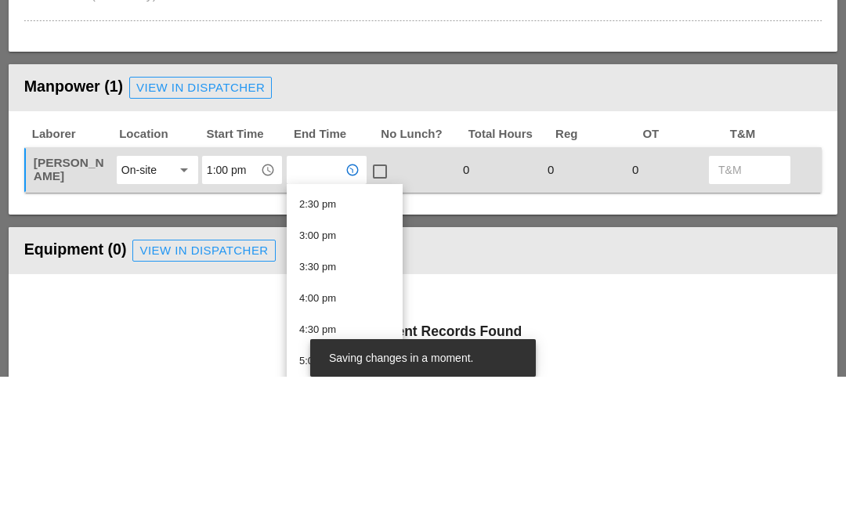
scroll to position [910, 0]
click at [342, 378] on div "3:00 pm" at bounding box center [344, 387] width 91 height 19
type input "3:00 pm"
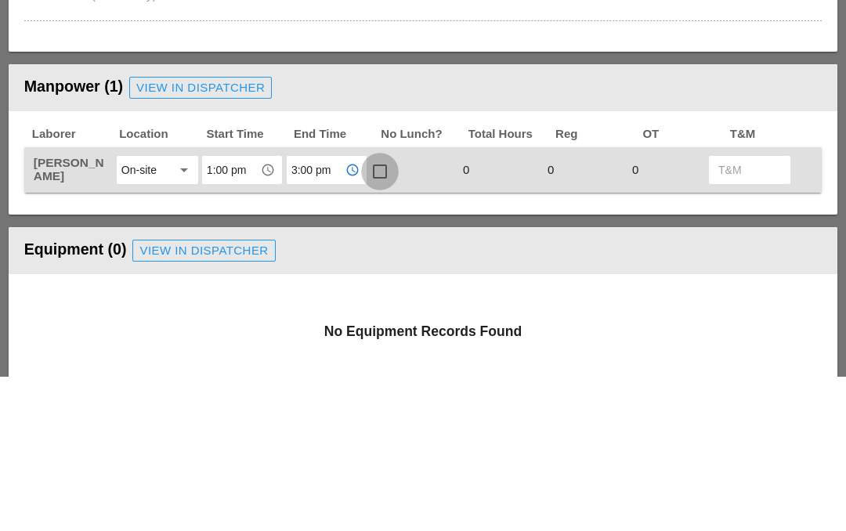
click at [381, 313] on div at bounding box center [380, 326] width 27 height 27
checkbox input "true"
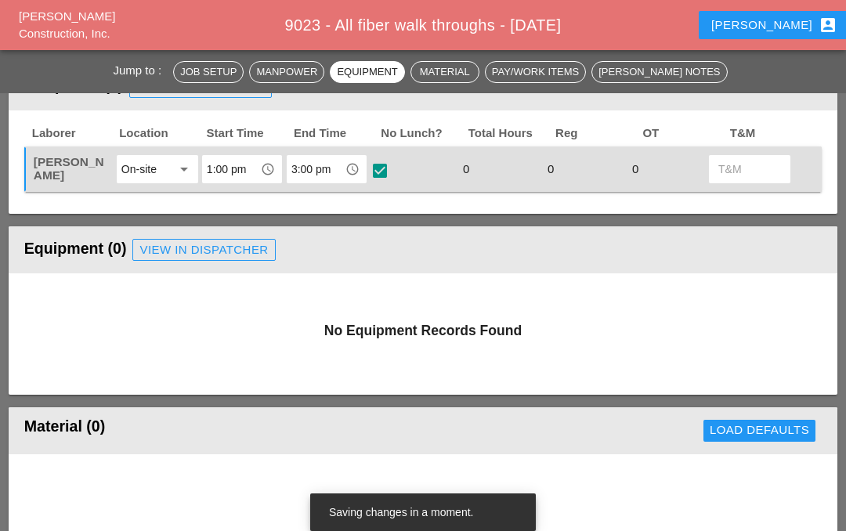
click at [444, 288] on div "No Equipment Records Found" at bounding box center [423, 333] width 829 height 121
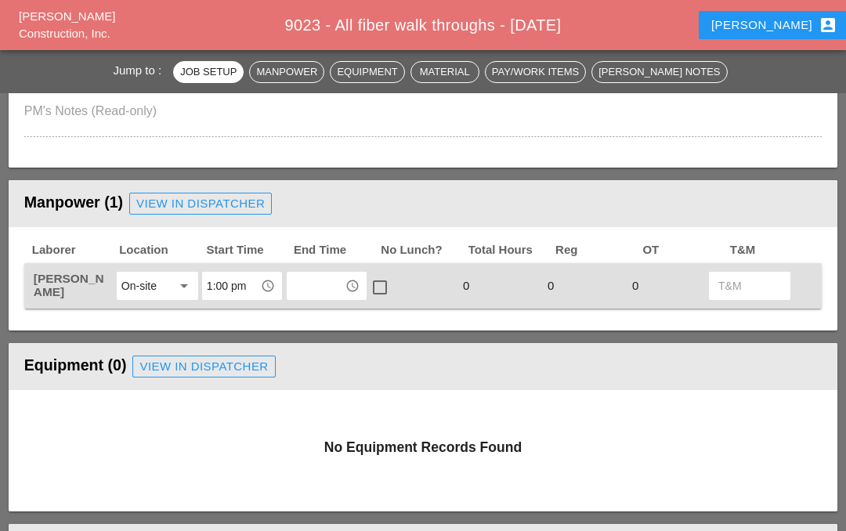
scroll to position [588, 0]
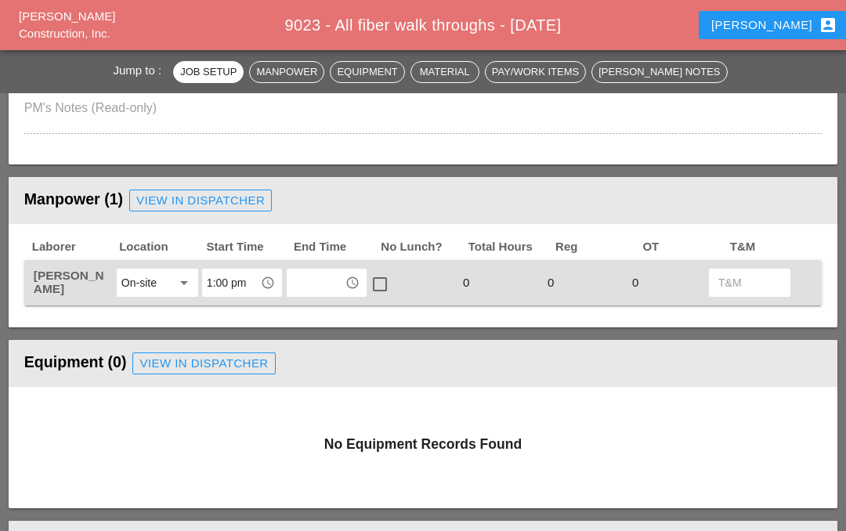
click at [339, 278] on input "text" at bounding box center [315, 282] width 49 height 25
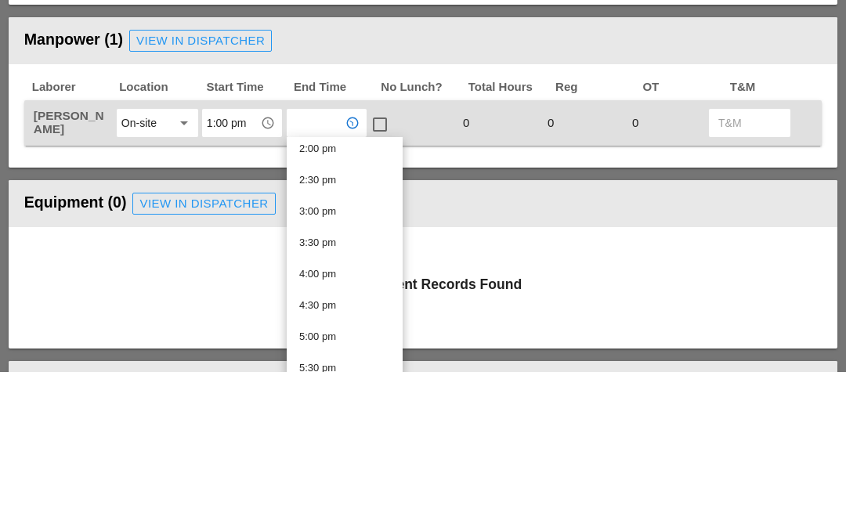
scroll to position [885, 0]
click at [348, 362] on div "3:00 pm" at bounding box center [344, 371] width 91 height 19
type input "3:00 pm"
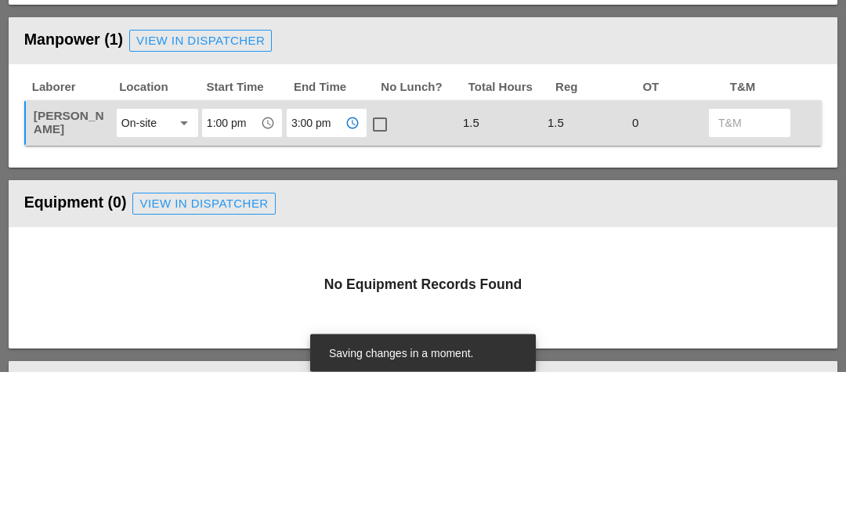
click at [379, 271] on div at bounding box center [380, 284] width 27 height 27
checkbox input "true"
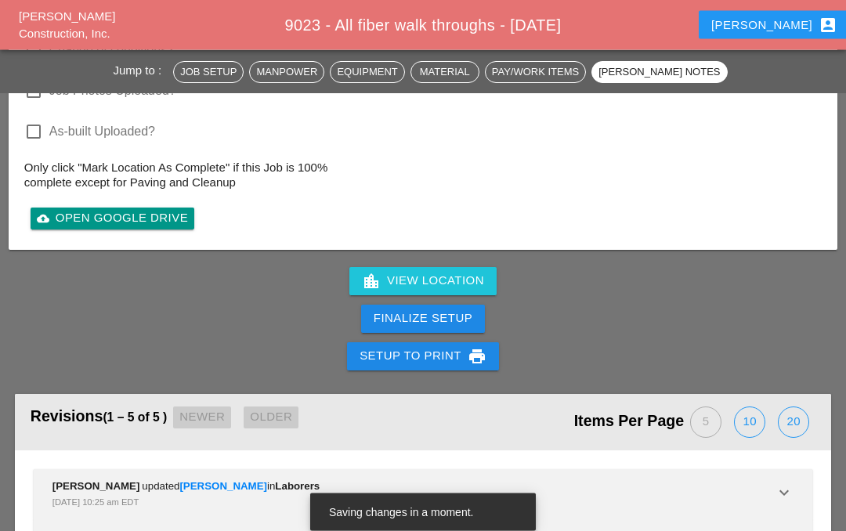
click at [431, 317] on div "Finalize Setup" at bounding box center [423, 319] width 99 height 18
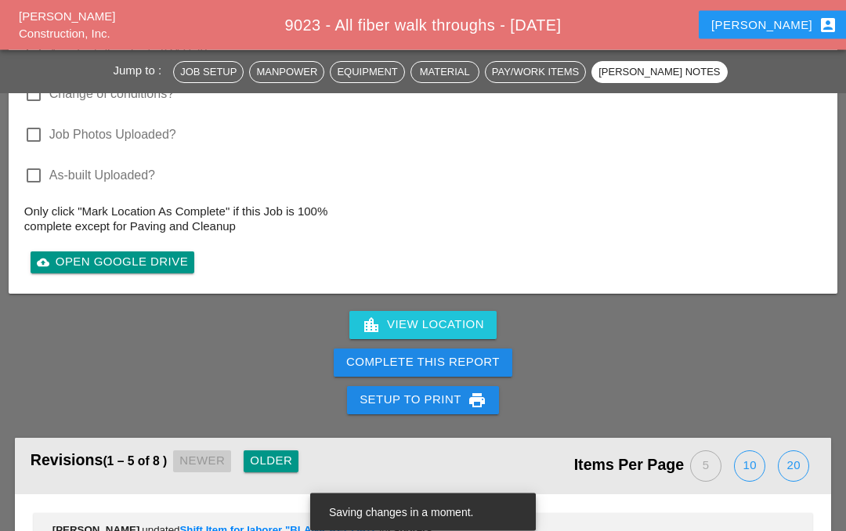
scroll to position [1804, 0]
click at [480, 368] on div "Complete This Report" at bounding box center [423, 362] width 154 height 18
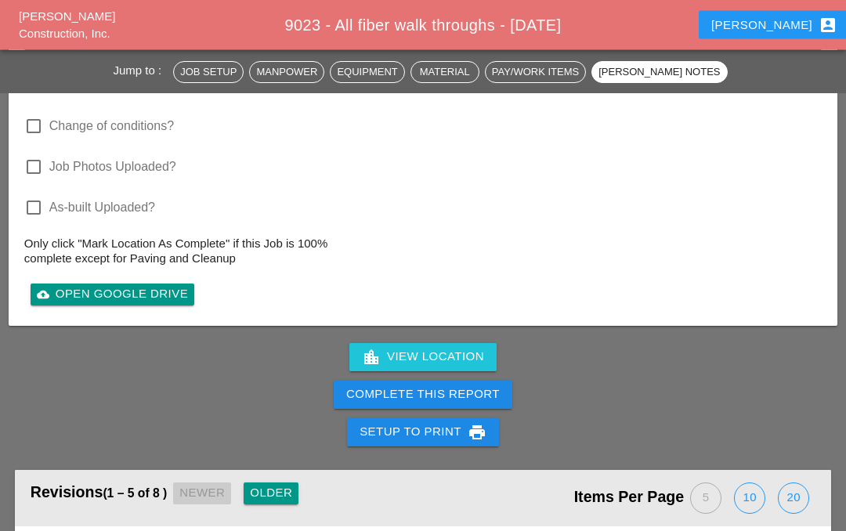
scroll to position [1771, 0]
click at [495, 400] on div "Complete This Report" at bounding box center [423, 394] width 154 height 18
